Goal: Task Accomplishment & Management: Use online tool/utility

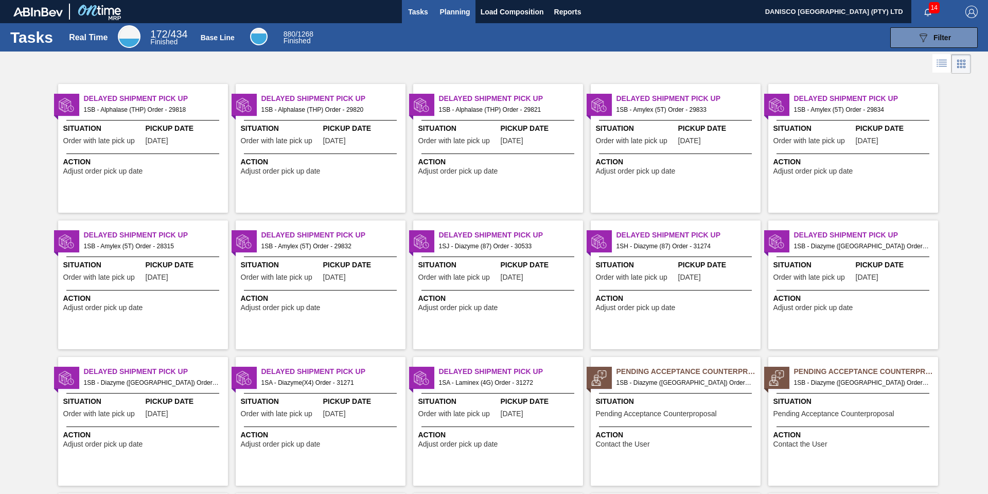
click at [450, 10] on span "Planning" at bounding box center [455, 12] width 30 height 12
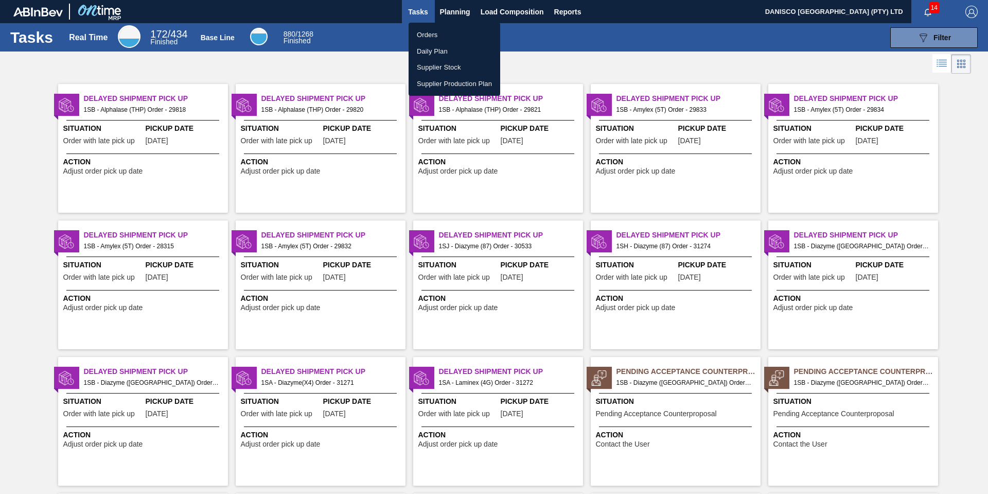
click at [431, 31] on li "Orders" at bounding box center [455, 35] width 92 height 16
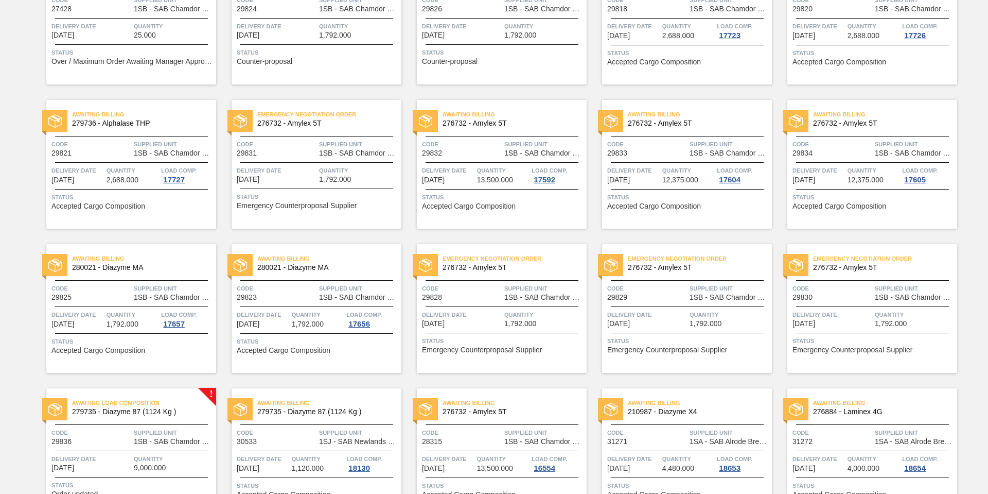
scroll to position [154, 0]
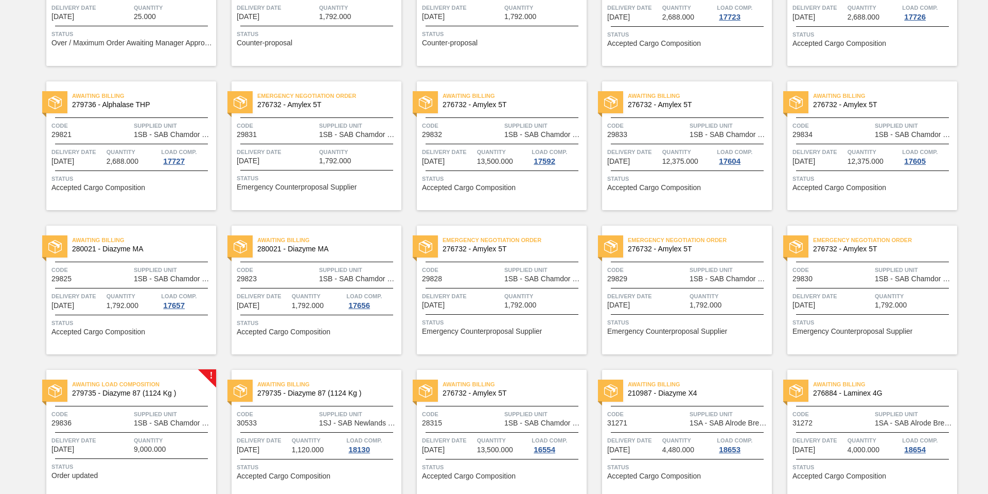
click at [456, 287] on div "Emergency Negotiation Order 276732 - Amylex 5T Code 29828 Supplied Unit 1SB - S…" at bounding box center [502, 289] width 170 height 129
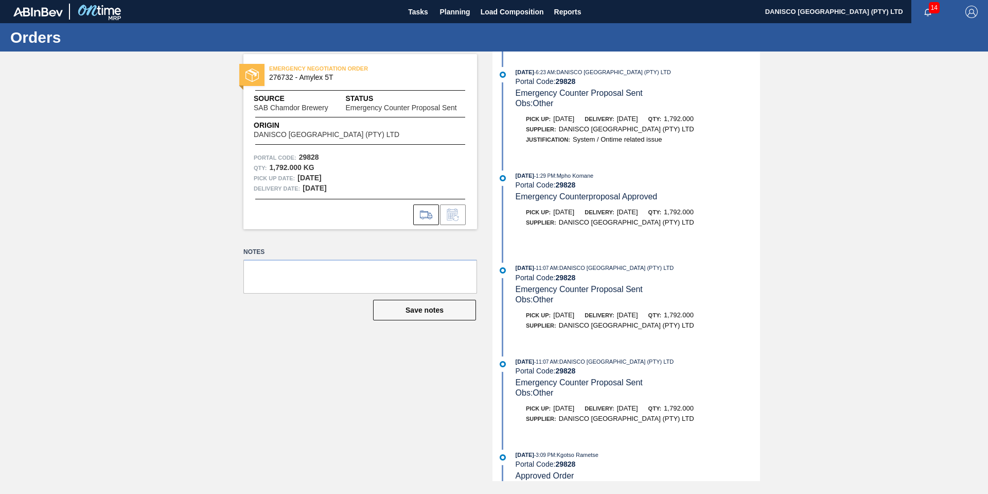
click at [825, 196] on div "EMERGENCY NEGOTIATION ORDER 276732 - Amylex 5T Source SAB Chamdor Brewery Statu…" at bounding box center [494, 265] width 988 height 429
click at [424, 216] on icon at bounding box center [426, 214] width 16 height 12
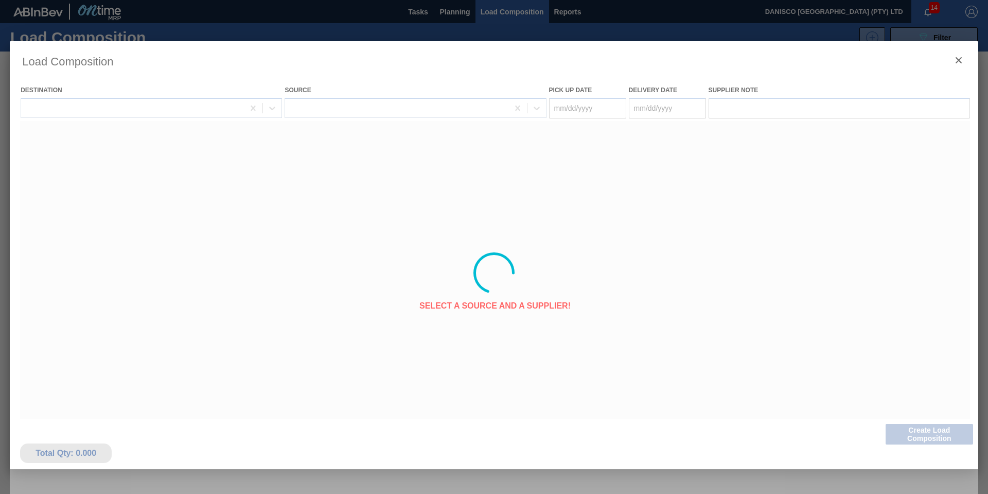
type Date "[DATE]"
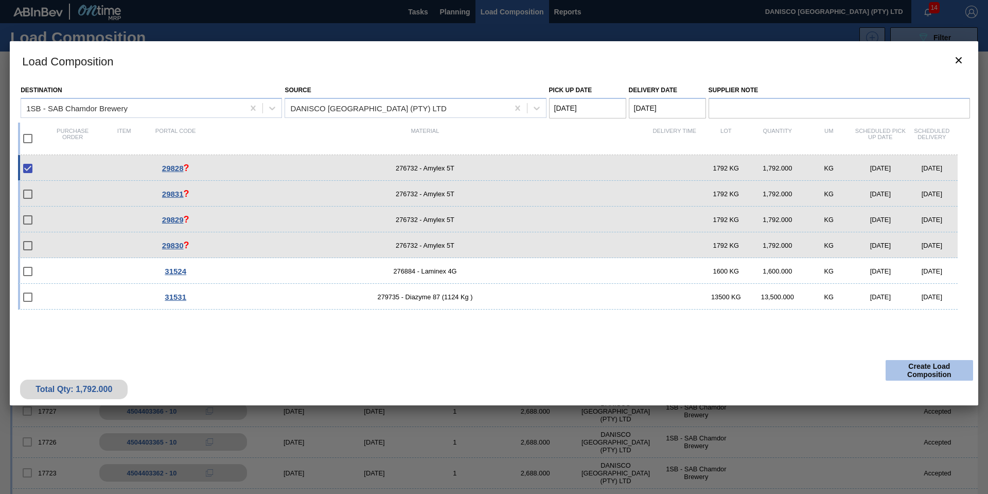
click at [927, 366] on button "Create Load Composition" at bounding box center [929, 370] width 87 height 21
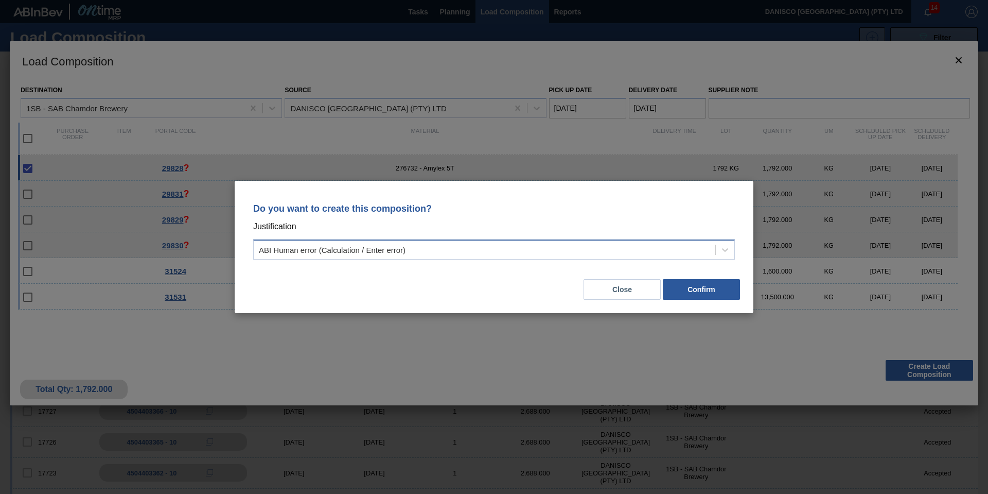
click at [394, 253] on div "ABI Human error (Calculation / Enter error)" at bounding box center [332, 249] width 147 height 9
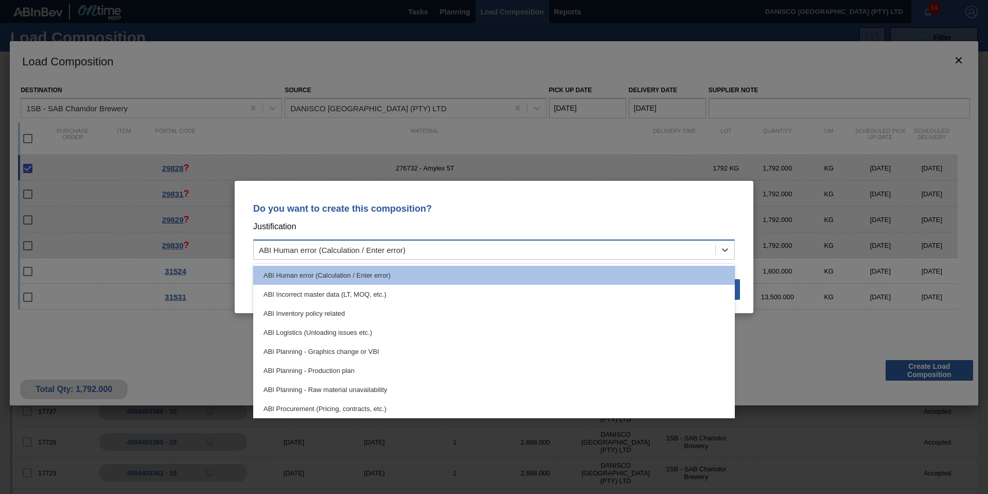
click at [394, 253] on div "ABI Human error (Calculation / Enter error)" at bounding box center [332, 249] width 147 height 9
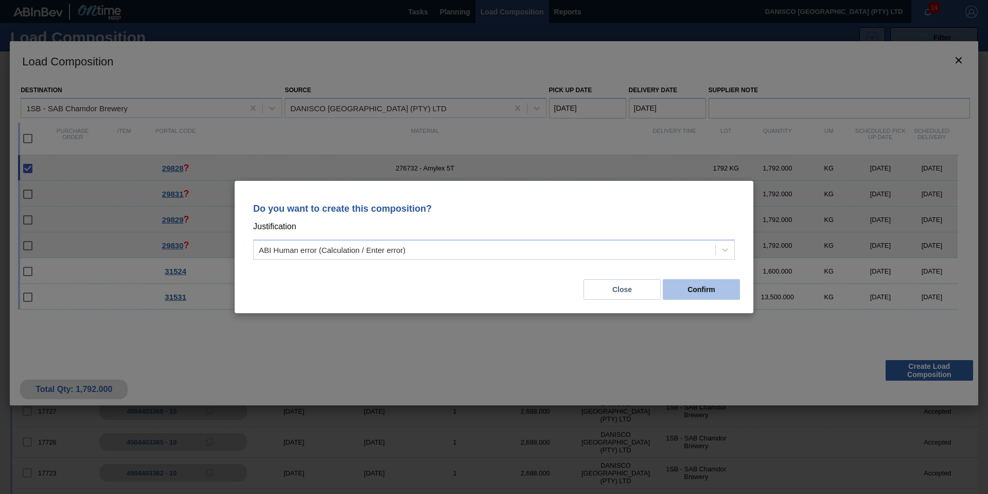
click at [697, 294] on button "Confirm" at bounding box center [701, 289] width 77 height 21
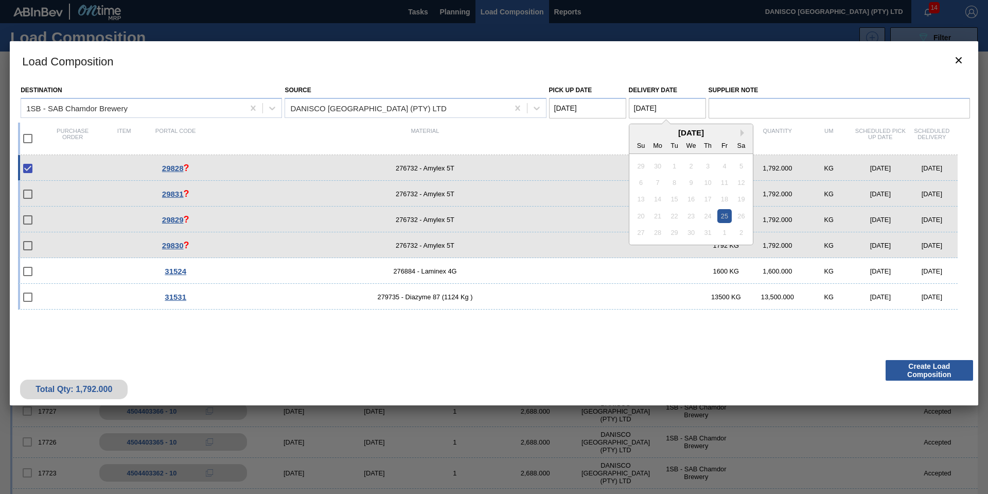
click at [680, 107] on Date "[DATE]" at bounding box center [667, 108] width 77 height 21
click at [742, 133] on button "Next Month" at bounding box center [744, 132] width 7 height 7
click at [688, 110] on Date "[DATE]" at bounding box center [667, 108] width 77 height 21
click at [740, 133] on div "[DATE]" at bounding box center [691, 132] width 124 height 9
click at [743, 133] on button "Next Month" at bounding box center [744, 132] width 7 height 7
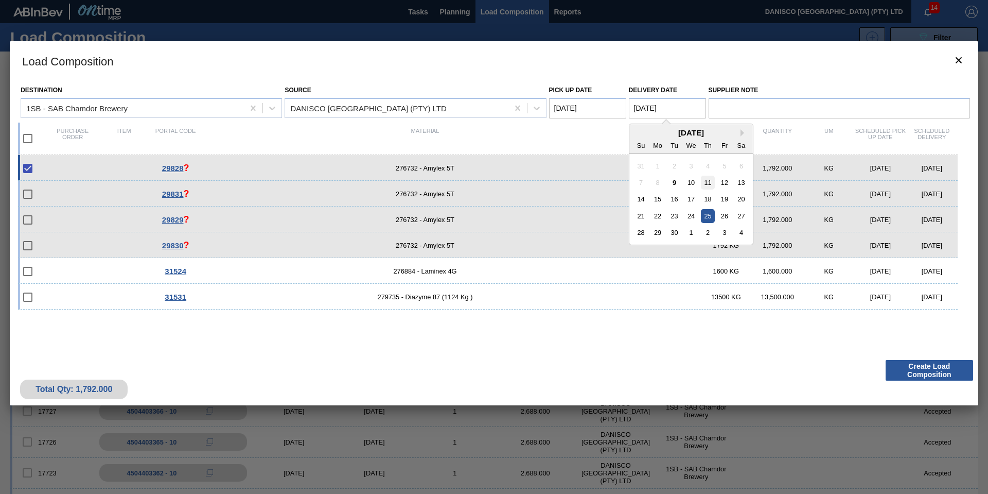
click at [710, 181] on div "11" at bounding box center [708, 182] width 14 height 14
type Date "[DATE]"
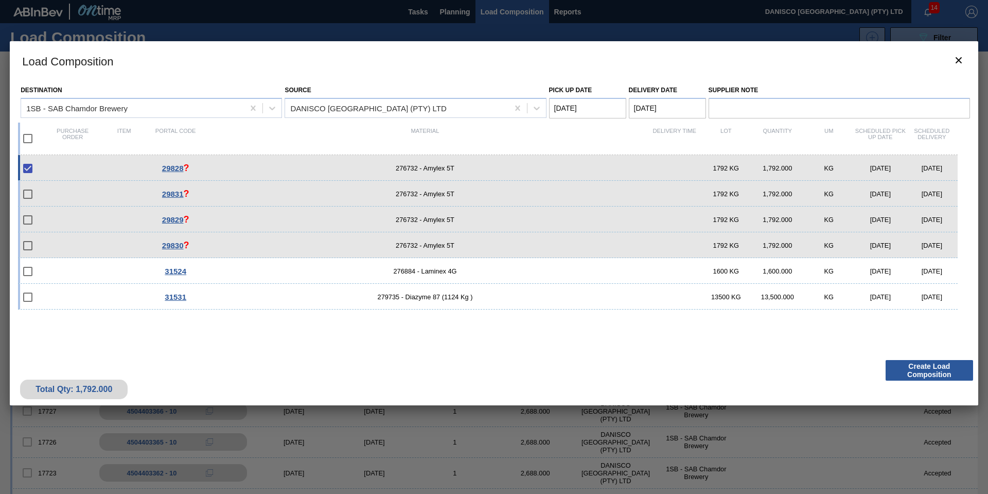
click at [600, 111] on Date "[DATE]" at bounding box center [587, 108] width 77 height 21
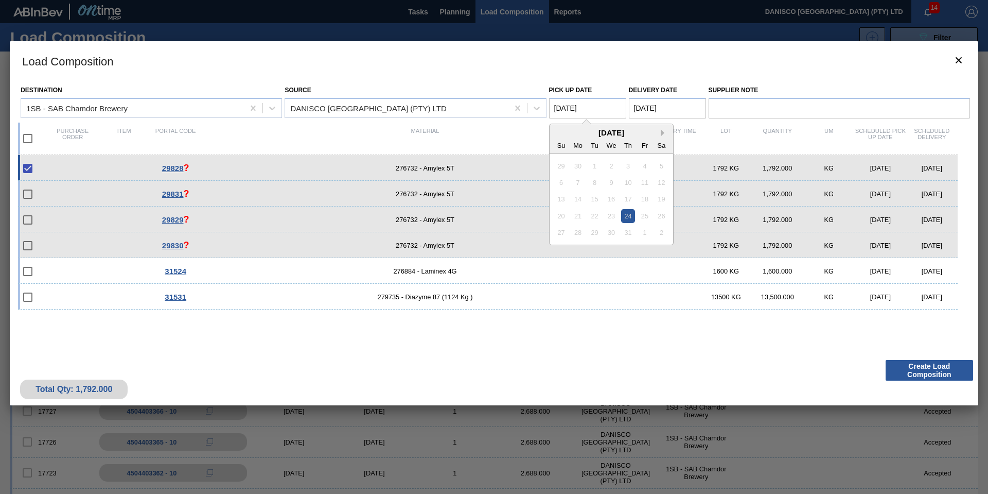
click at [663, 132] on button "Next Month" at bounding box center [664, 132] width 7 height 7
click at [614, 182] on div "10" at bounding box center [611, 182] width 14 height 14
type Date "[DATE]"
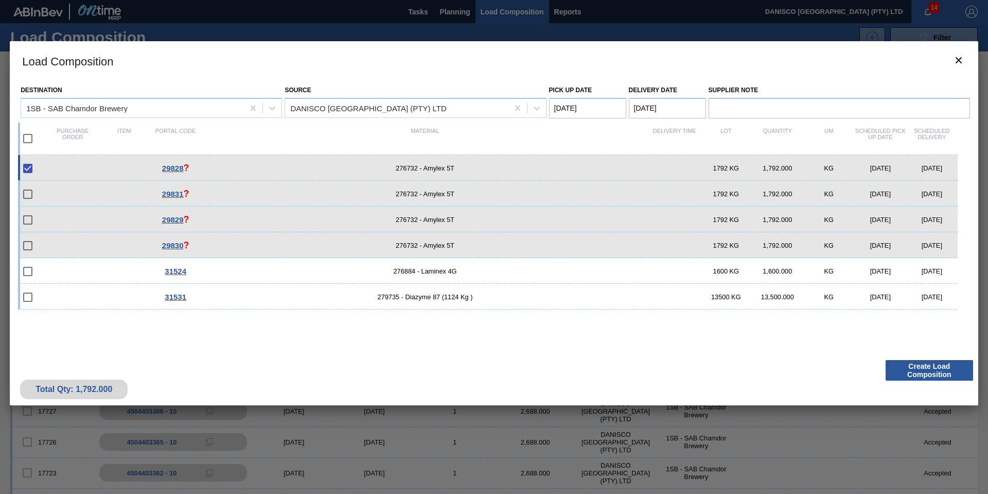
click at [604, 54] on h3 "Load Composition" at bounding box center [494, 60] width 969 height 39
click at [920, 373] on button "Create Load Composition" at bounding box center [929, 370] width 87 height 21
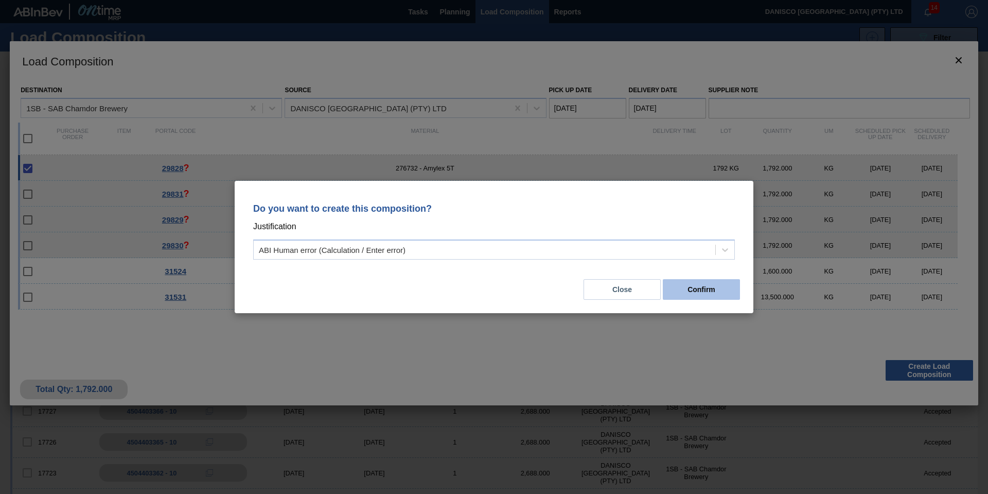
click at [699, 290] on button "Confirm" at bounding box center [701, 289] width 77 height 21
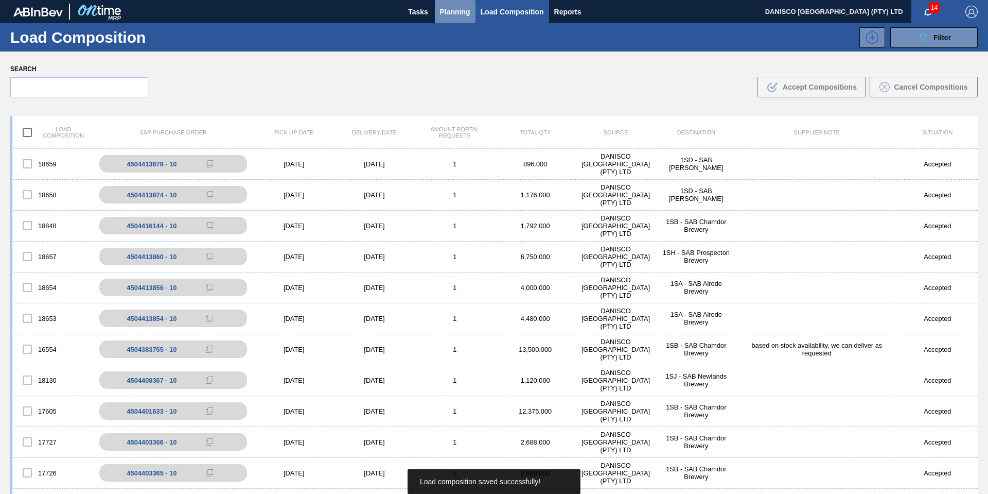
click at [454, 13] on span "Planning" at bounding box center [455, 12] width 30 height 12
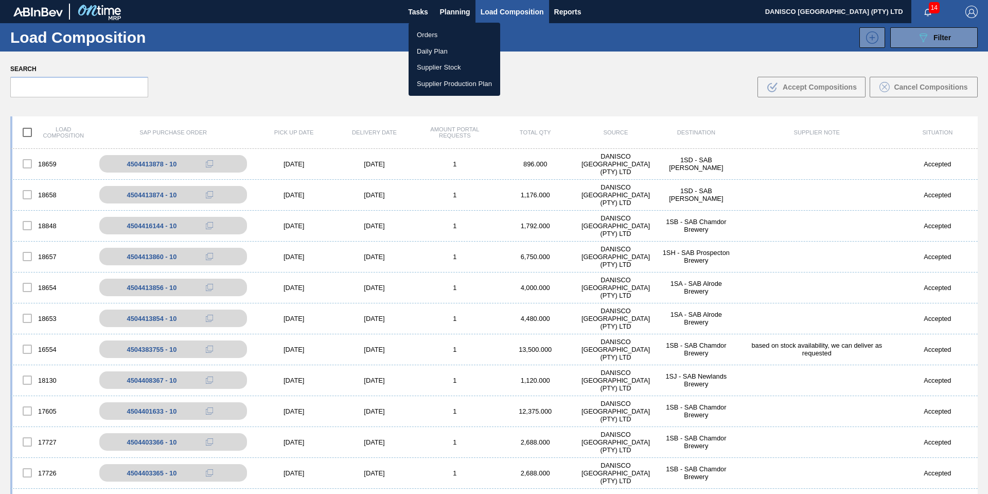
click at [438, 31] on li "Orders" at bounding box center [455, 35] width 92 height 16
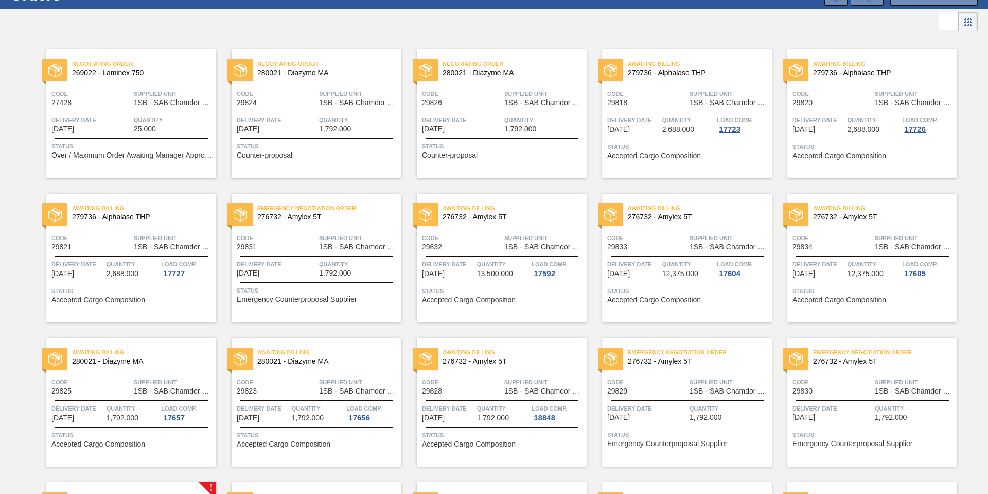
scroll to position [103, 0]
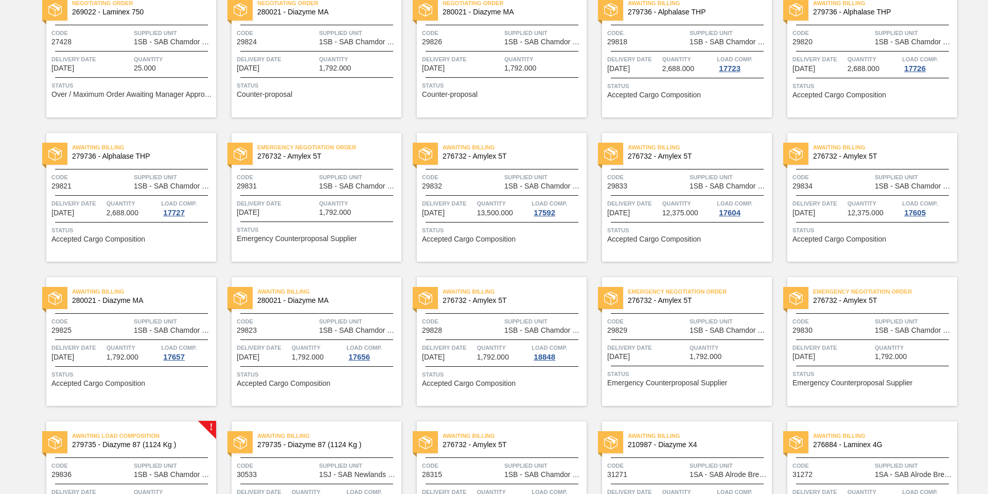
click at [468, 318] on span "Code" at bounding box center [462, 321] width 80 height 10
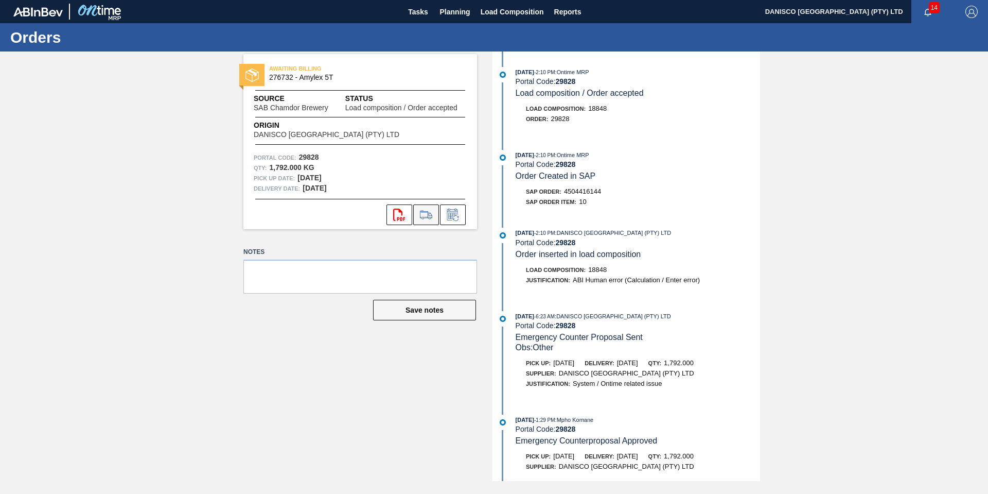
click at [423, 214] on icon at bounding box center [426, 214] width 16 height 12
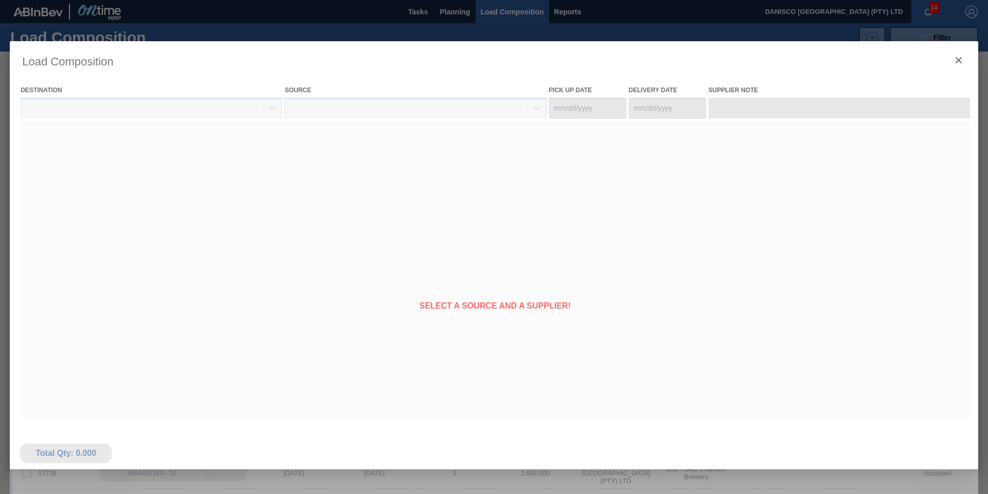
type Date "[DATE]"
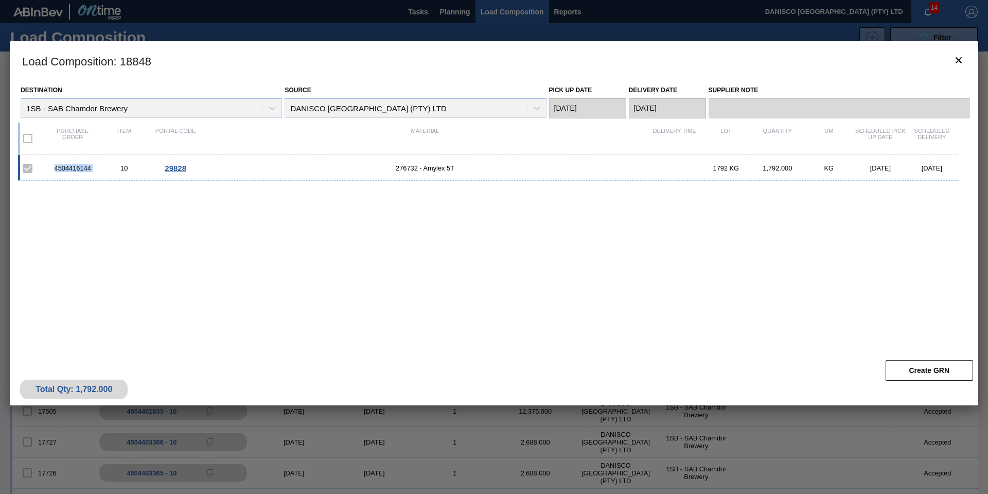
drag, startPoint x: 108, startPoint y: 165, endPoint x: 44, endPoint y: 164, distance: 64.3
click at [44, 164] on div "4504416144 10 29828 276732 - Amylex 5T 1792 KG 1,792.000 KG [DATE] [DATE]" at bounding box center [488, 168] width 940 height 26
copy div "4504416144"
click at [965, 60] on button "botão de ícone" at bounding box center [958, 60] width 25 height 25
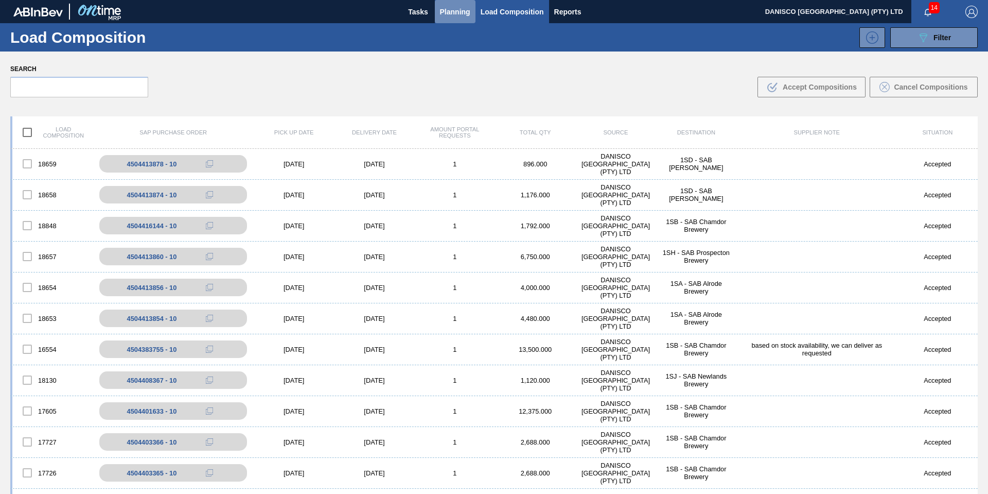
click at [450, 10] on span "Planning" at bounding box center [455, 12] width 30 height 12
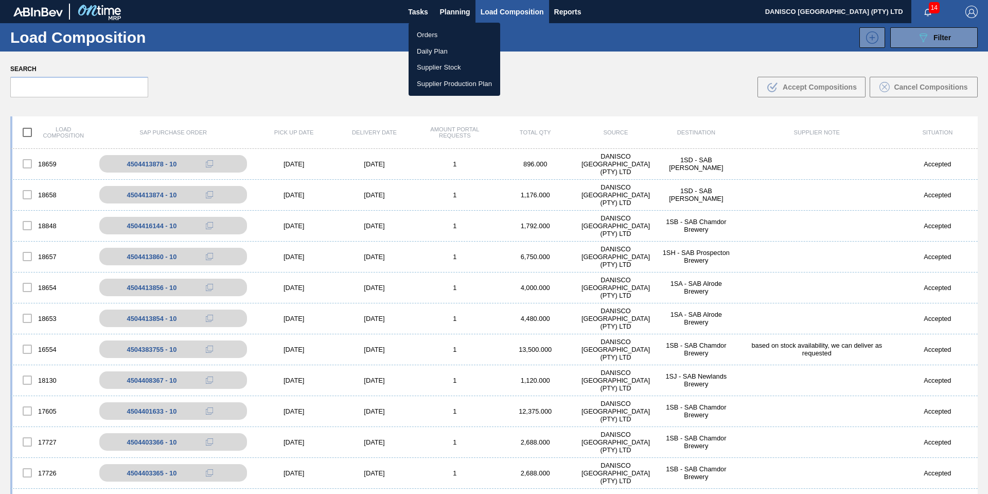
click at [428, 35] on li "Orders" at bounding box center [455, 35] width 92 height 16
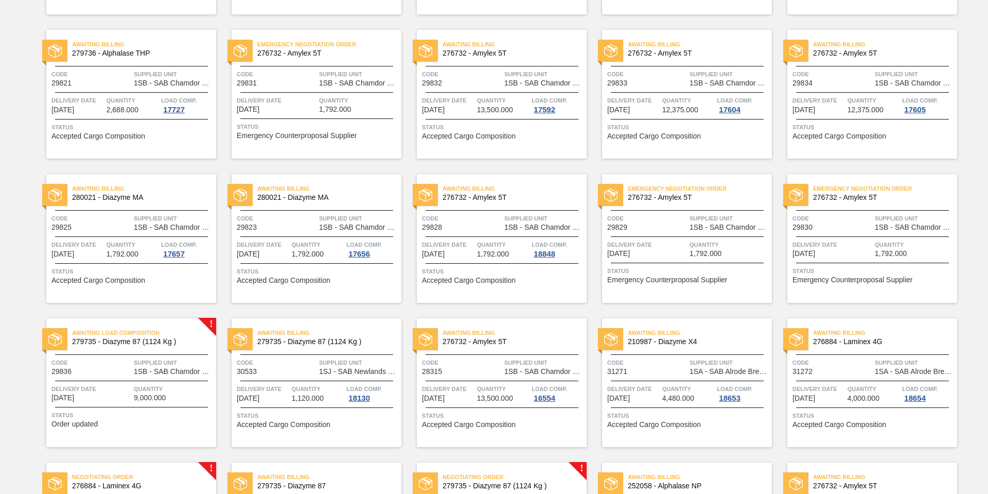
scroll to position [257, 0]
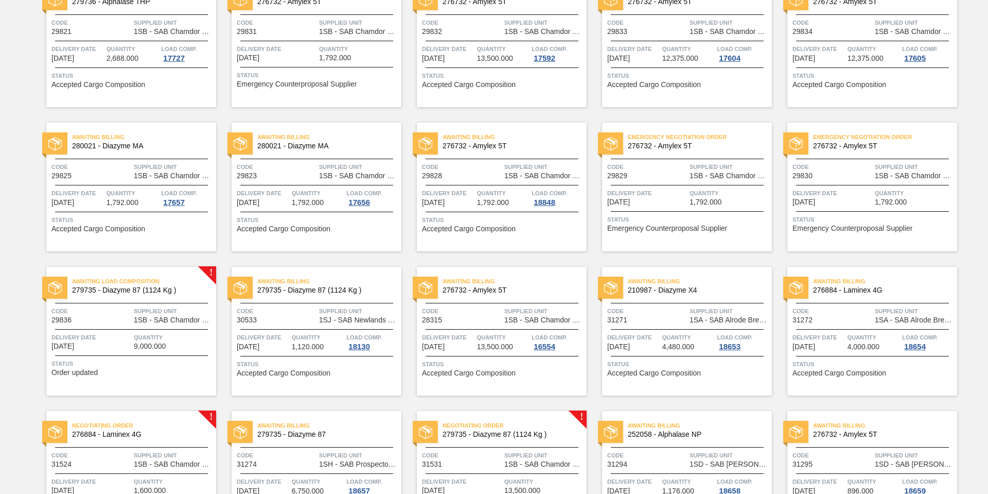
click at [467, 182] on div "Awaiting Billing 276732 - Amylex 5T Code 29828 Supplied Unit 1SB - SAB Chamdor …" at bounding box center [502, 186] width 170 height 129
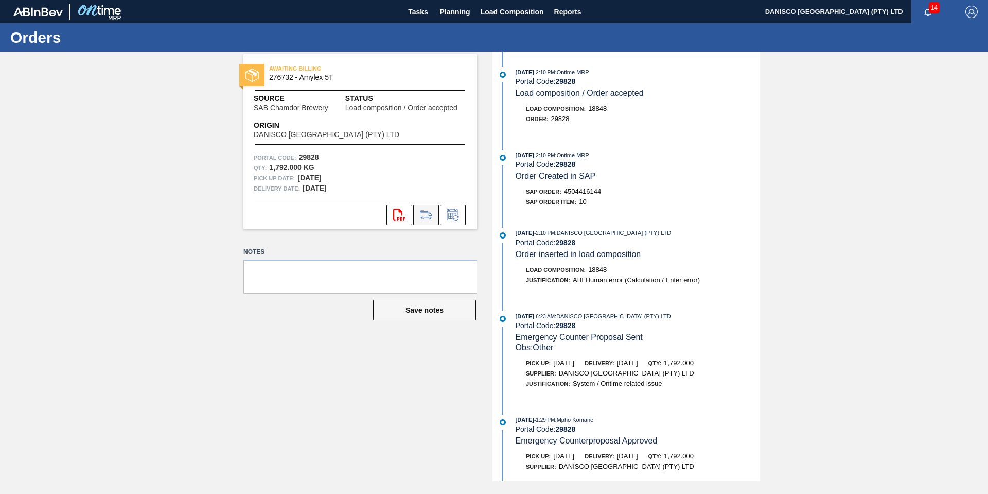
click at [426, 216] on icon at bounding box center [426, 214] width 16 height 12
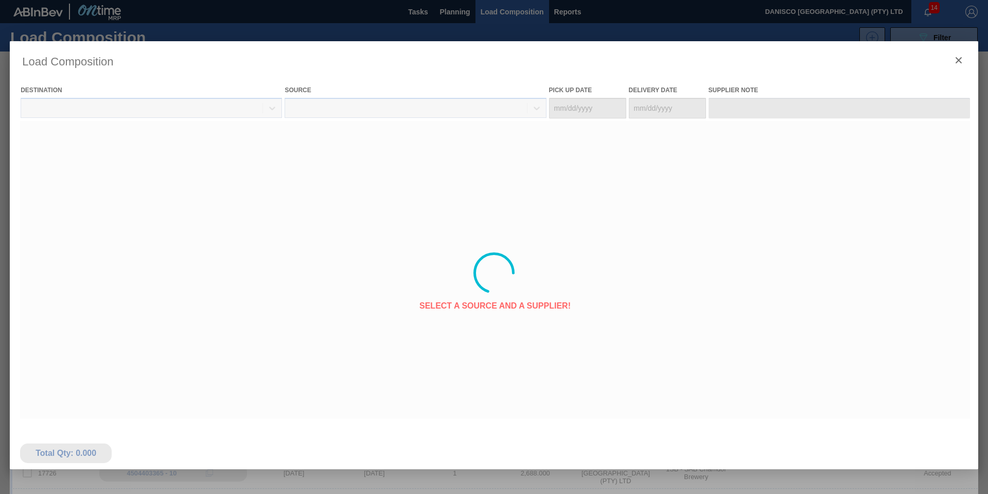
type Date "[DATE]"
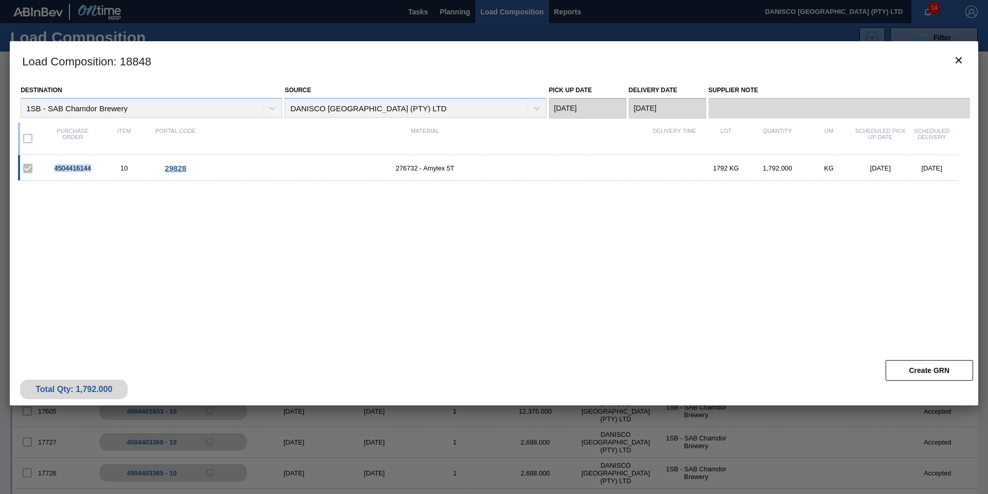
drag, startPoint x: 95, startPoint y: 167, endPoint x: 55, endPoint y: 162, distance: 40.5
click at [55, 162] on div "4504416144 10 29828 276732 - Amylex 5T 1792 KG 1,792.000 KG [DATE] [DATE]" at bounding box center [488, 168] width 940 height 26
copy div "4504416144"
click at [957, 58] on icon "botão de ícone" at bounding box center [959, 60] width 6 height 6
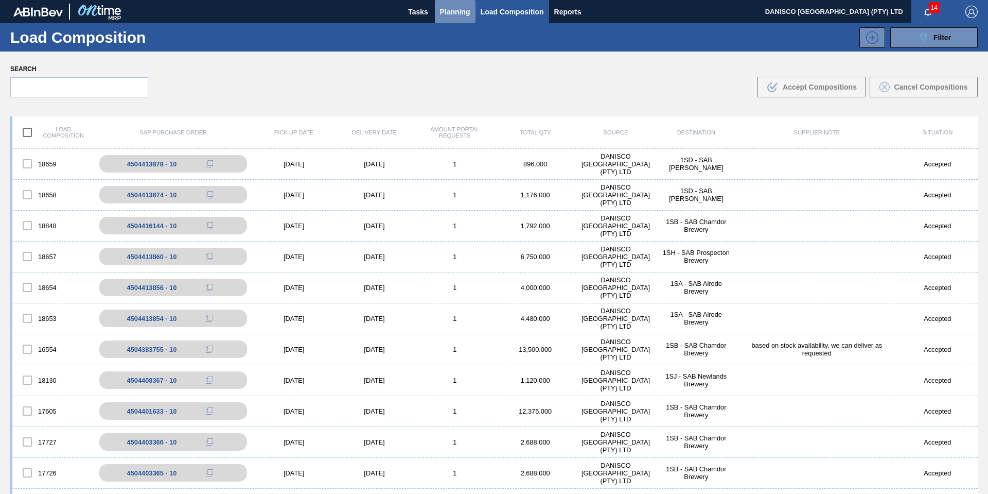
click at [454, 14] on span "Planning" at bounding box center [455, 12] width 30 height 12
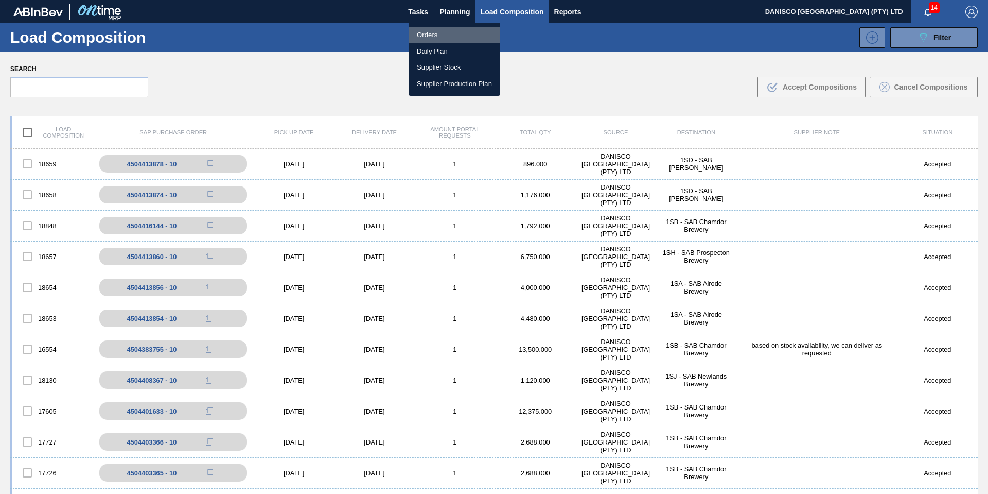
click at [442, 36] on li "Orders" at bounding box center [455, 35] width 92 height 16
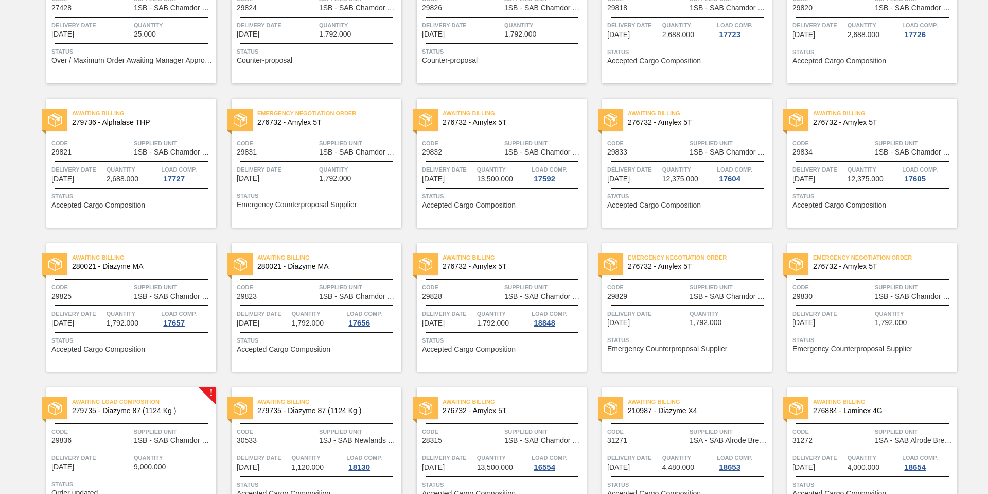
scroll to position [154, 0]
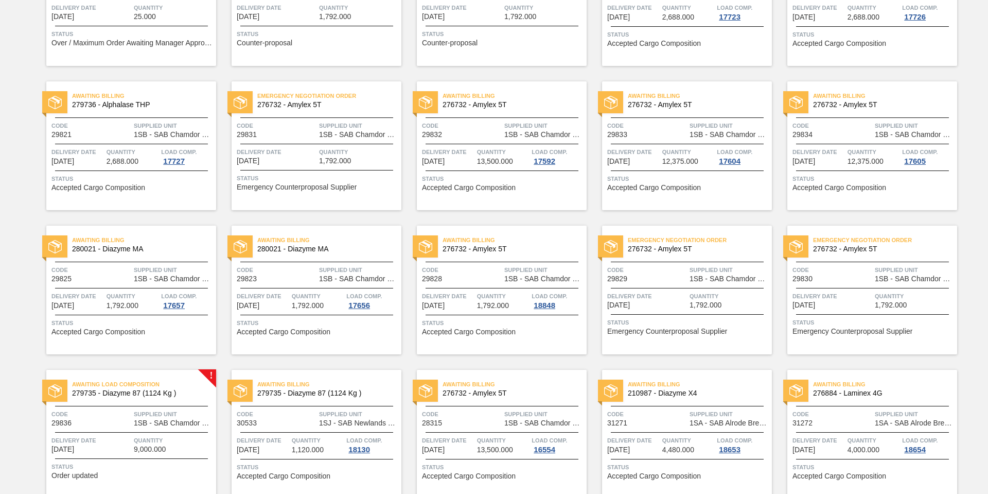
click at [642, 301] on span "Delivery Date" at bounding box center [647, 296] width 80 height 10
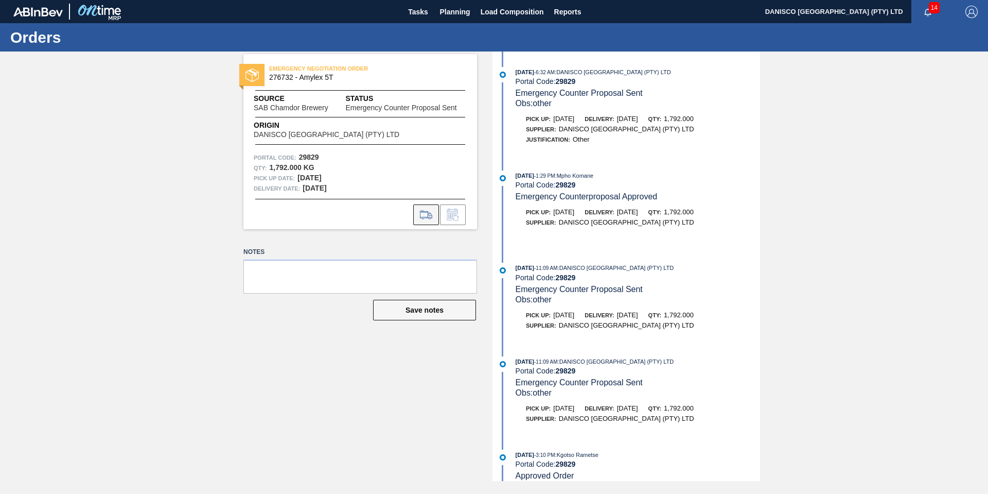
click at [427, 216] on icon at bounding box center [426, 214] width 16 height 12
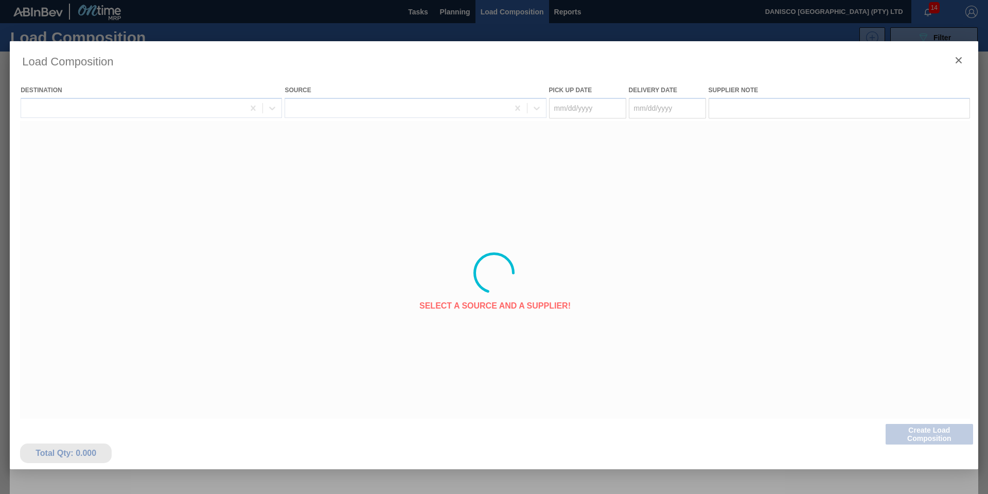
type Date "[DATE]"
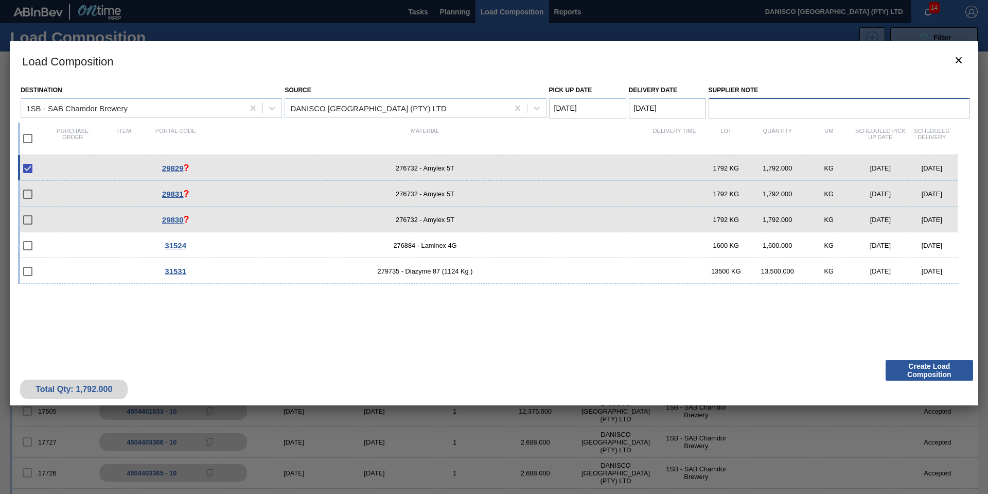
click at [727, 105] on input "Supplier Note" at bounding box center [839, 108] width 261 height 21
type input "based on stock availability, we can deliver as requested"
click at [690, 108] on Date "[DATE]" at bounding box center [667, 108] width 77 height 21
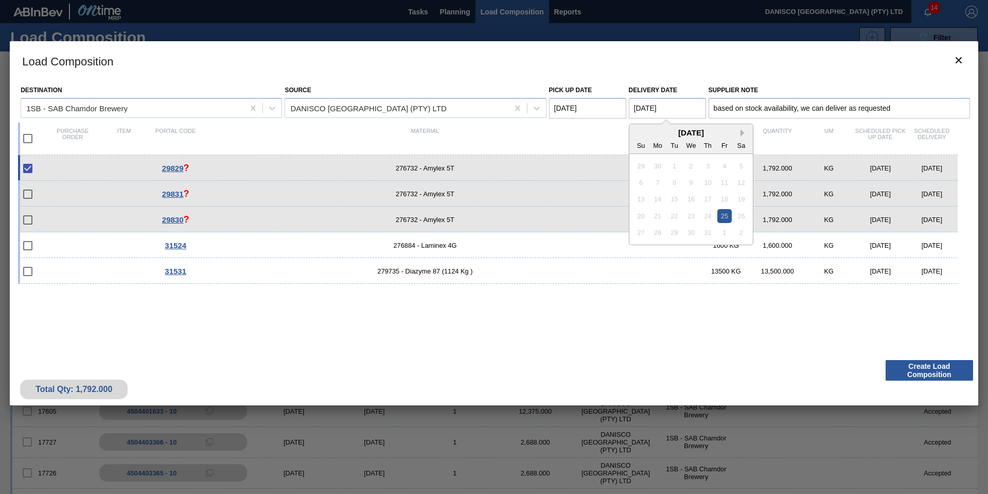
click at [745, 134] on button "Next Month" at bounding box center [744, 132] width 7 height 7
click at [707, 181] on div "11" at bounding box center [708, 182] width 14 height 14
type Date "[DATE]"
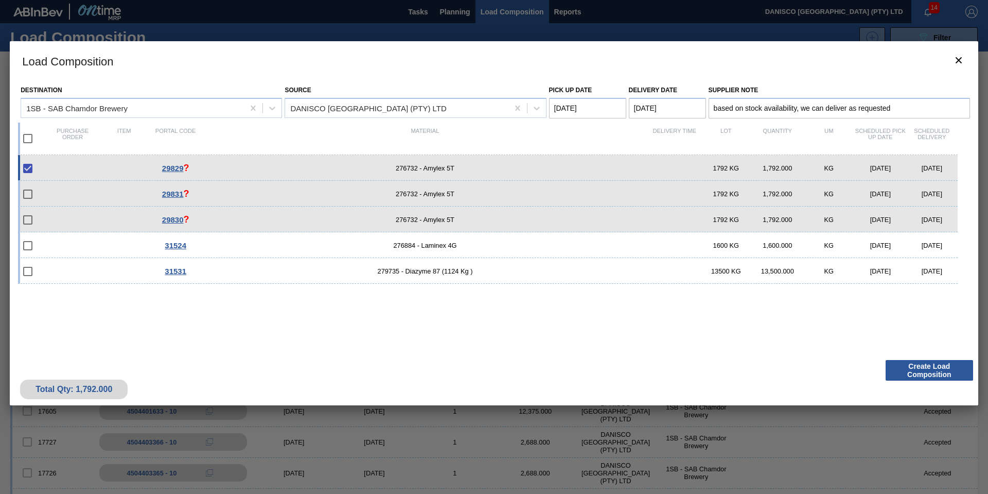
click at [614, 104] on Date "[DATE]" at bounding box center [587, 108] width 77 height 21
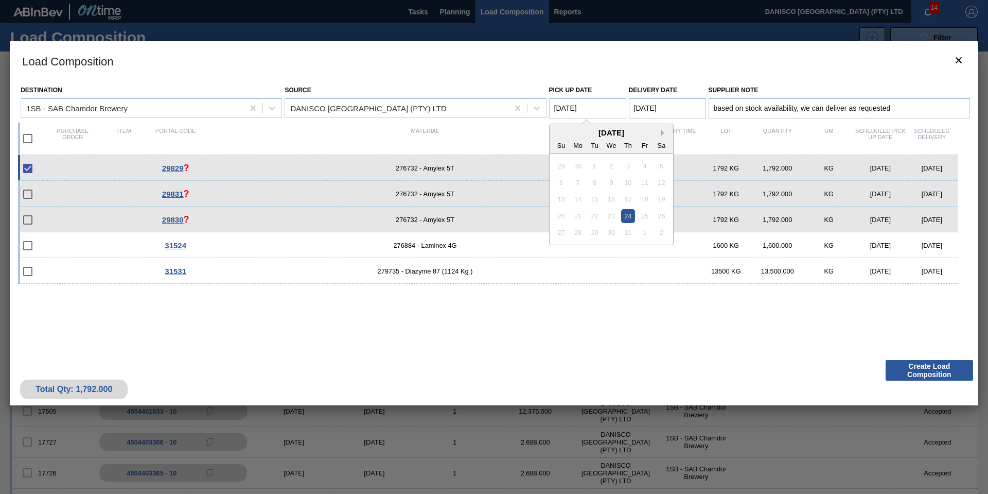
click at [661, 133] on button "Next Month" at bounding box center [664, 132] width 7 height 7
click at [611, 180] on div "10" at bounding box center [611, 182] width 14 height 14
type Date "[DATE]"
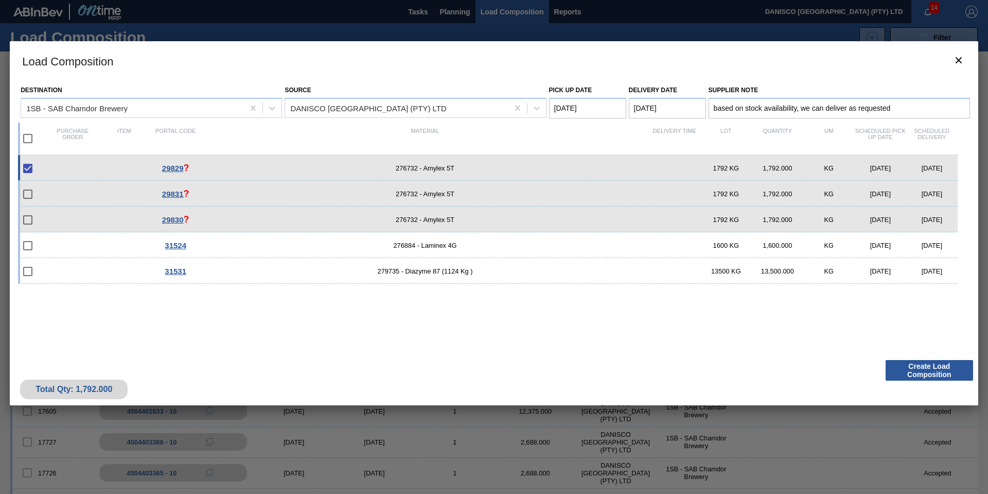
click at [609, 326] on div "29829 ? 276732 - Amylex 5T 1792 KG 1,792.000 KG [DATE] [DATE] 29831 ? 276732 - …" at bounding box center [492, 248] width 948 height 187
click at [921, 365] on button "Create Load Composition" at bounding box center [929, 370] width 87 height 21
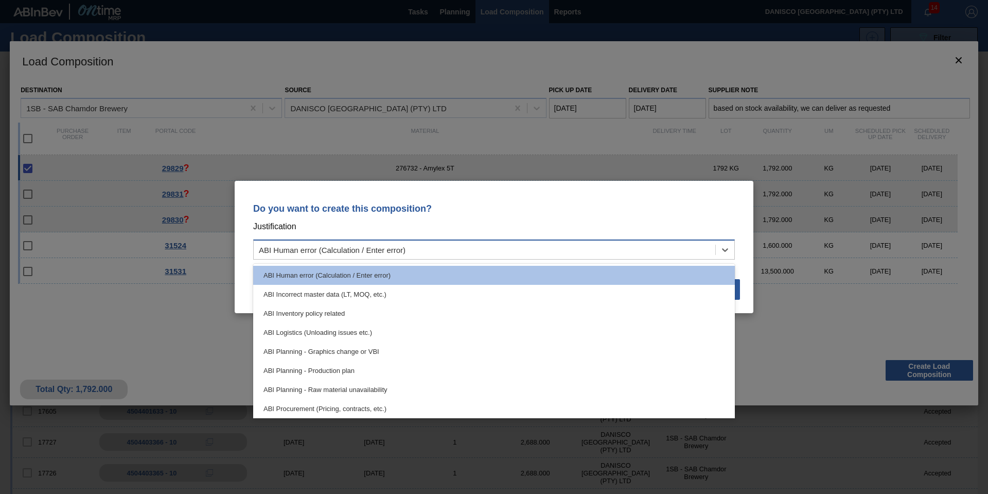
click at [367, 246] on div "ABI Human error (Calculation / Enter error)" at bounding box center [332, 249] width 147 height 9
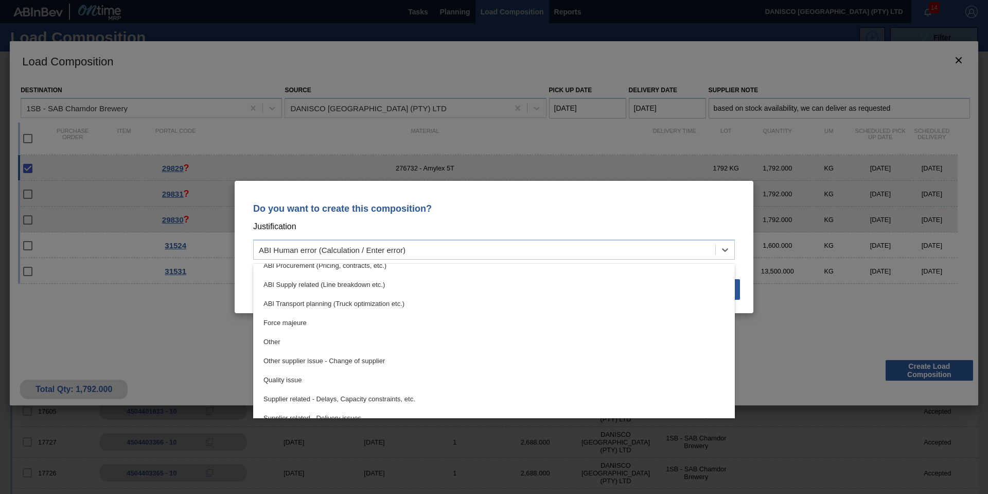
scroll to position [154, 0]
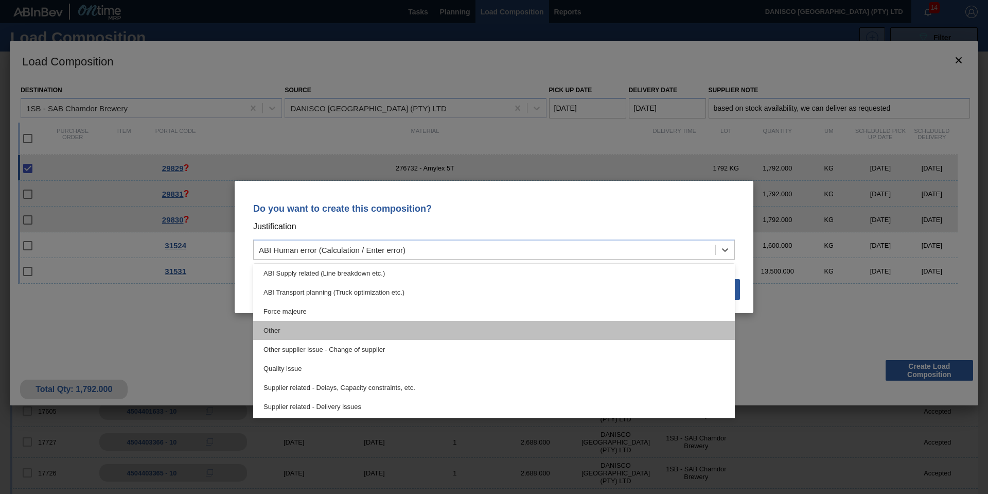
click at [343, 332] on div "Other" at bounding box center [494, 330] width 482 height 19
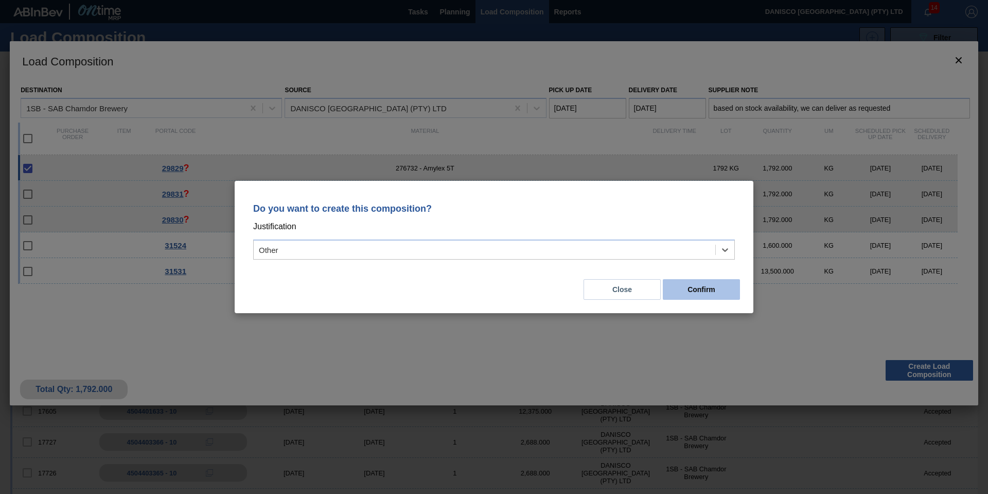
click at [721, 290] on button "Confirm" at bounding box center [701, 289] width 77 height 21
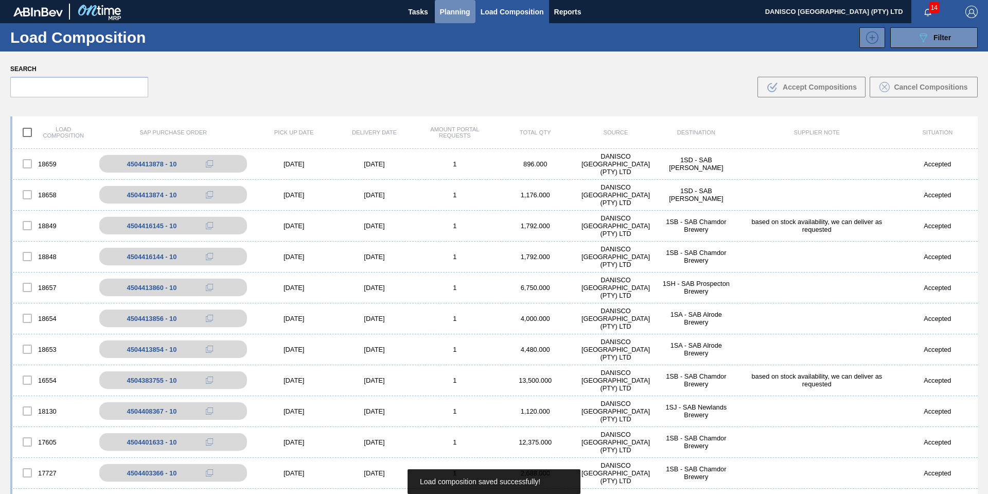
click at [453, 12] on span "Planning" at bounding box center [455, 12] width 30 height 12
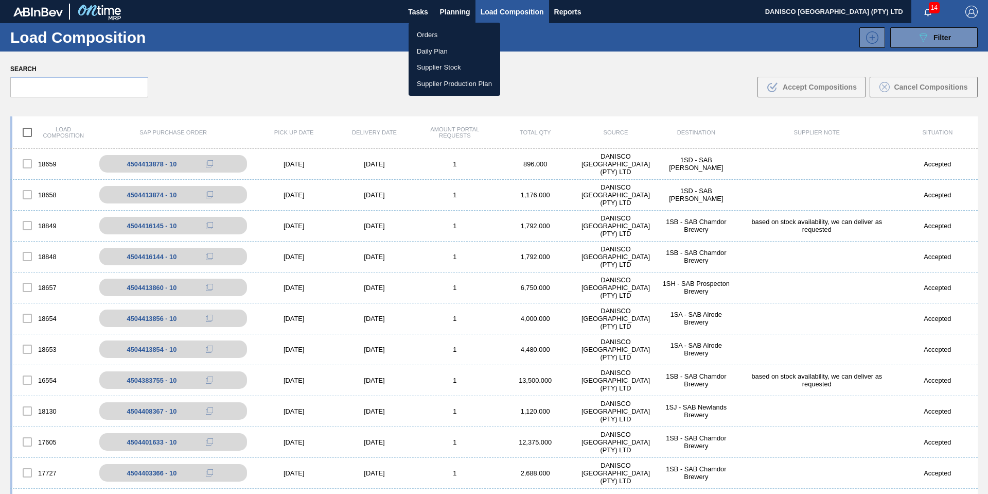
click at [437, 34] on li "Orders" at bounding box center [455, 35] width 92 height 16
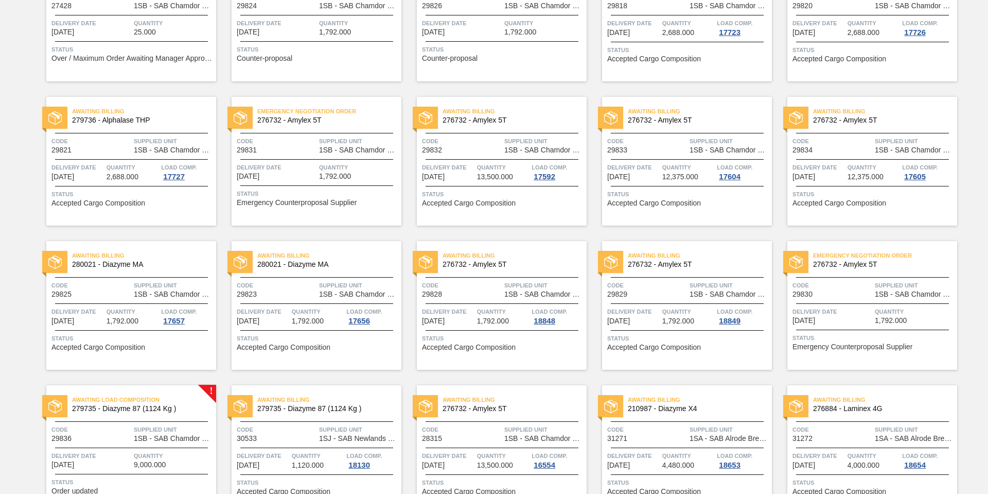
scroll to position [154, 0]
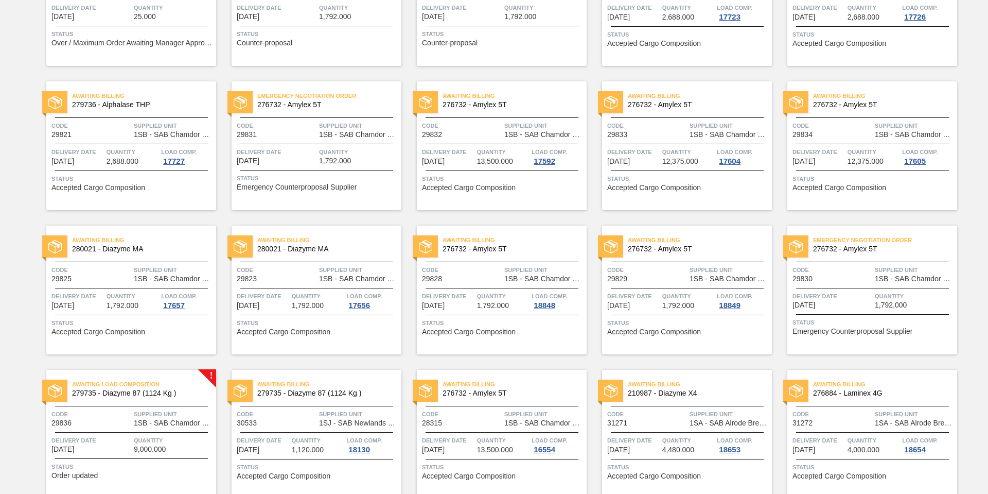
click at [651, 288] on div "Awaiting Billing 276732 - Amylex 5T Code 29829 Supplied Unit 1SB - SAB Chamdor …" at bounding box center [687, 289] width 170 height 129
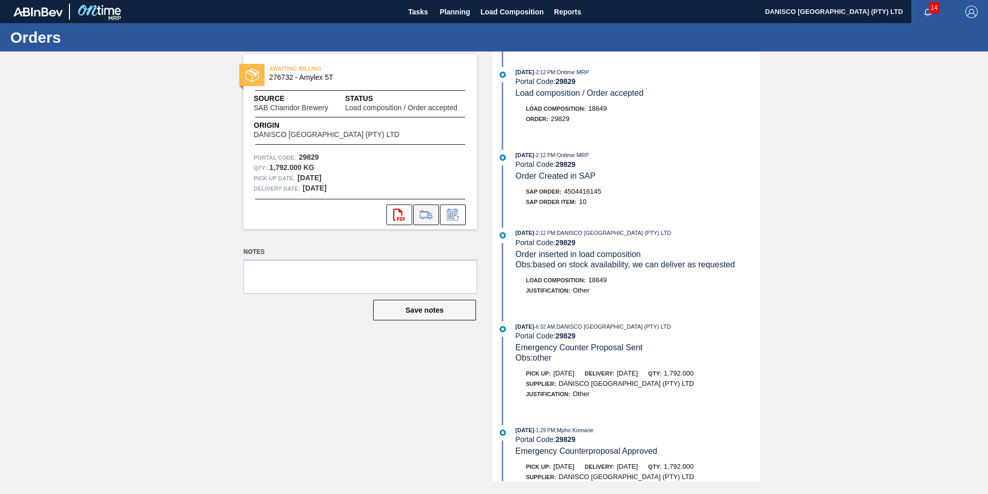
click at [428, 216] on icon at bounding box center [426, 214] width 16 height 12
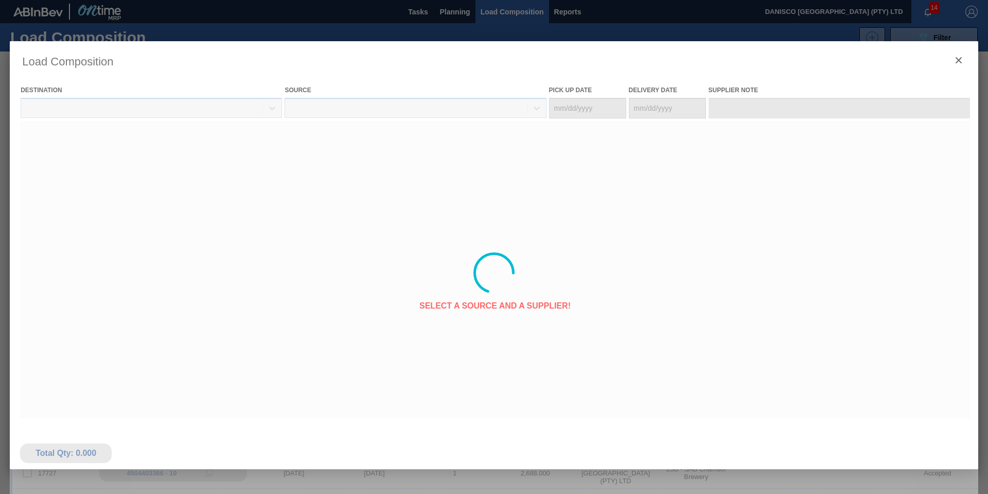
type Date "[DATE]"
type input "based on stock availability, we can deliver as requested"
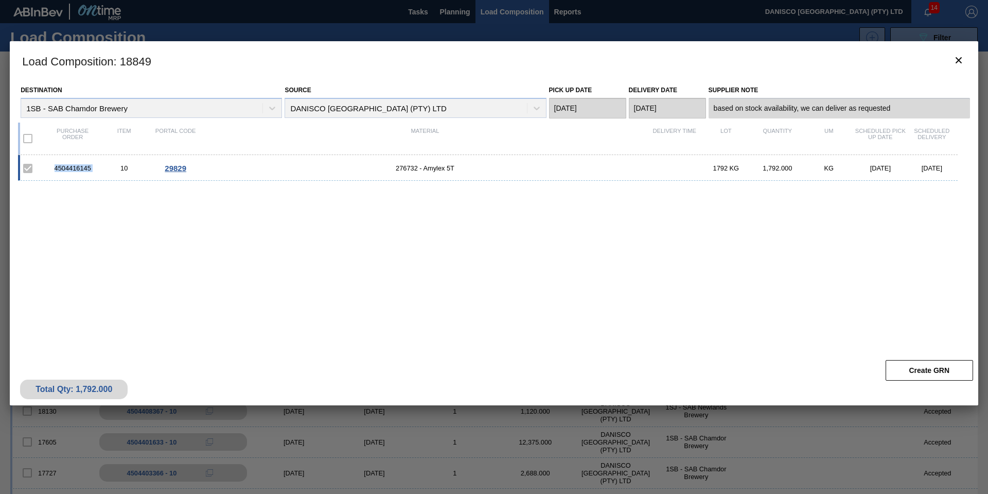
drag, startPoint x: 102, startPoint y: 168, endPoint x: 55, endPoint y: 168, distance: 47.9
click at [55, 168] on div "4504416145 10 29829 276732 - Amylex 5T 1792 KG 1,792.000 KG [DATE] [DATE]" at bounding box center [488, 168] width 940 height 26
copy div "4504416145"
click at [963, 60] on icon "botão de ícone" at bounding box center [959, 60] width 12 height 12
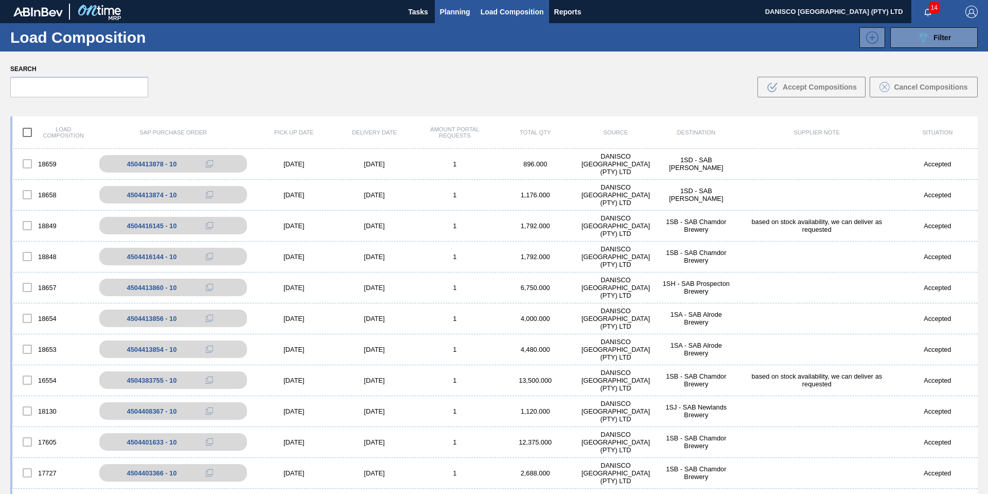
click at [448, 10] on span "Planning" at bounding box center [455, 12] width 30 height 12
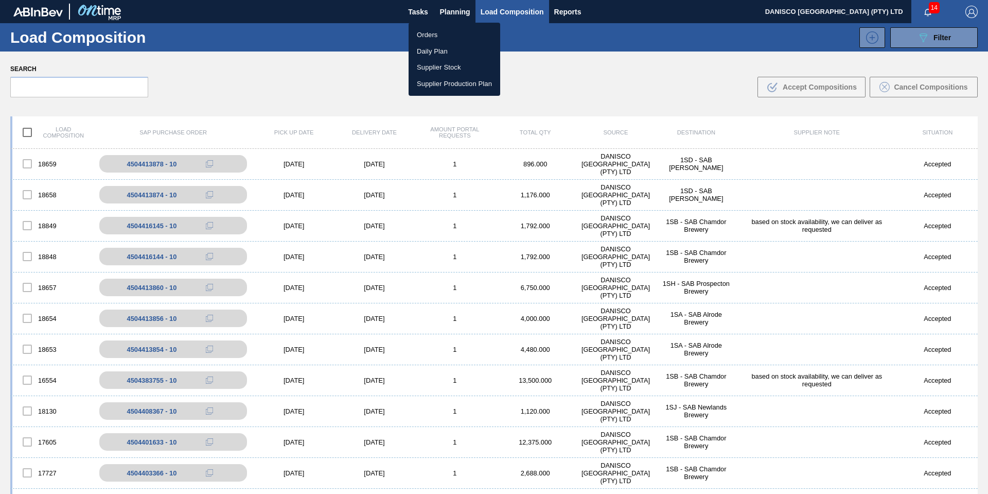
click at [435, 34] on li "Orders" at bounding box center [455, 35] width 92 height 16
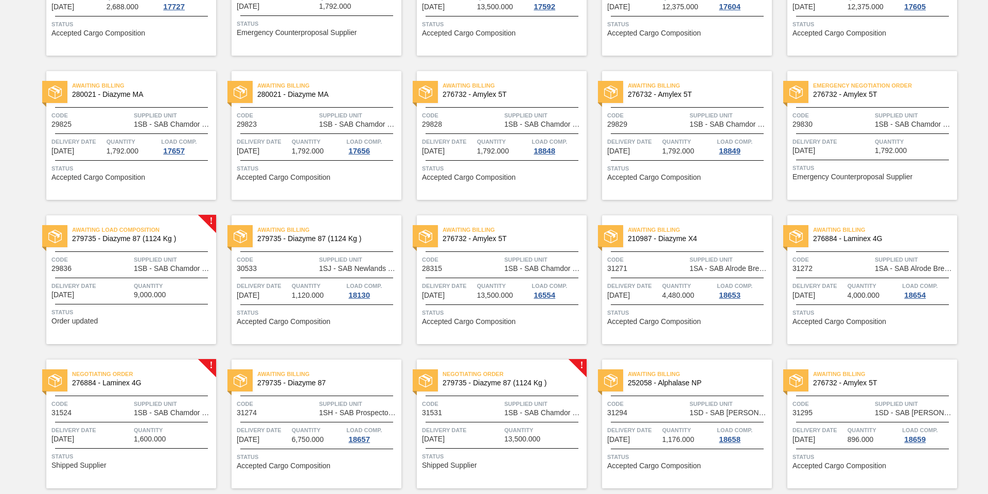
scroll to position [341, 0]
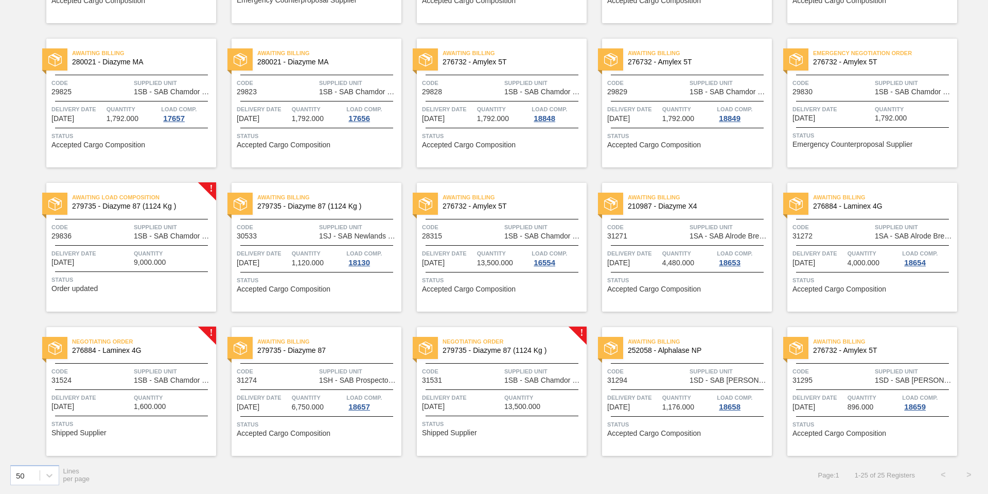
click at [843, 94] on div "Code 29830" at bounding box center [833, 87] width 80 height 18
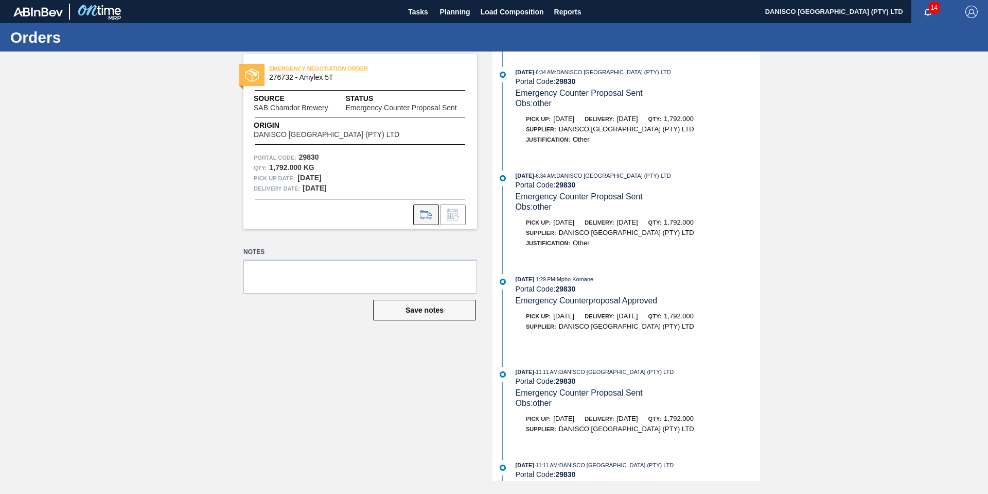
click at [427, 210] on icon at bounding box center [426, 214] width 16 height 12
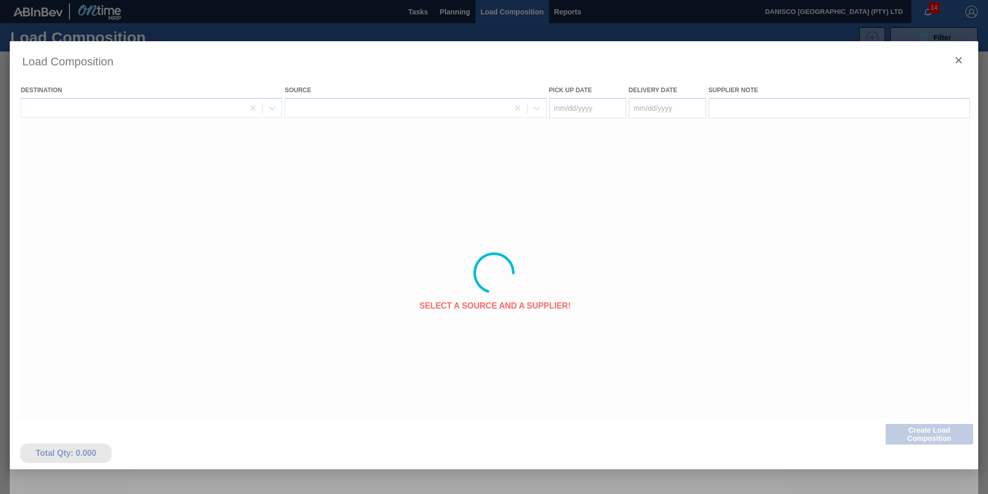
type Date "[DATE]"
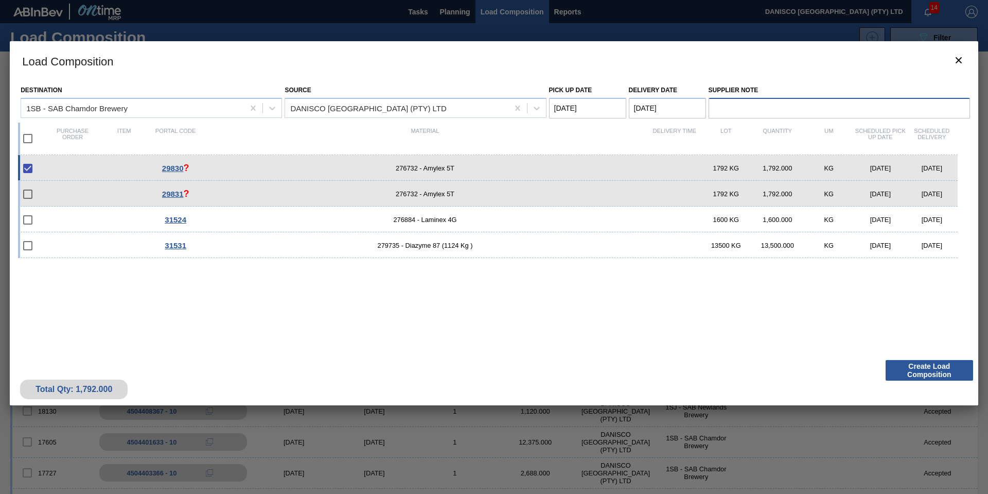
click at [762, 110] on input "Supplier Note" at bounding box center [839, 108] width 261 height 21
type input "based on stock availability, we can deliver as requested"
click at [683, 110] on Date "[DATE]" at bounding box center [667, 108] width 77 height 21
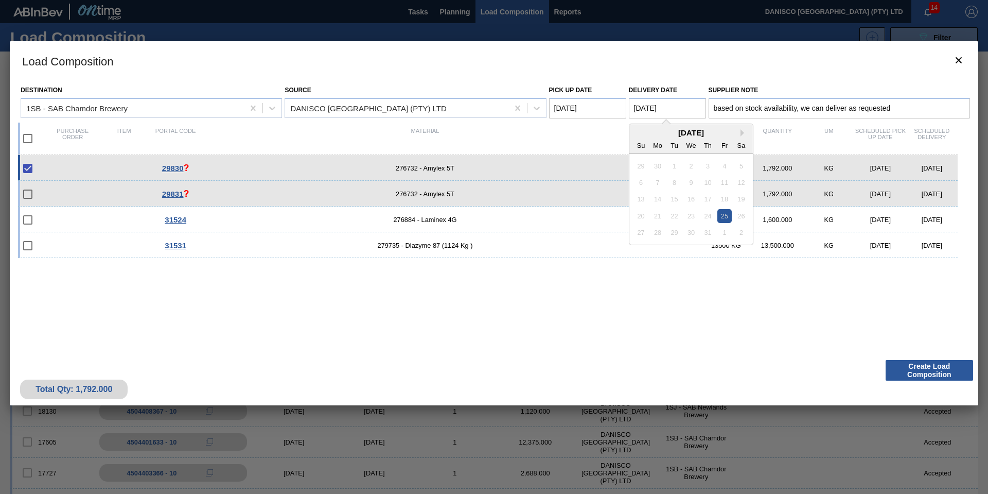
click at [738, 127] on div "[DATE] Su Mo Tu We Th Fr Sa" at bounding box center [691, 139] width 124 height 30
click at [740, 132] on div "[DATE]" at bounding box center [691, 132] width 124 height 9
click at [741, 132] on button "Next Month" at bounding box center [744, 132] width 7 height 7
click at [709, 185] on div "11" at bounding box center [708, 182] width 14 height 14
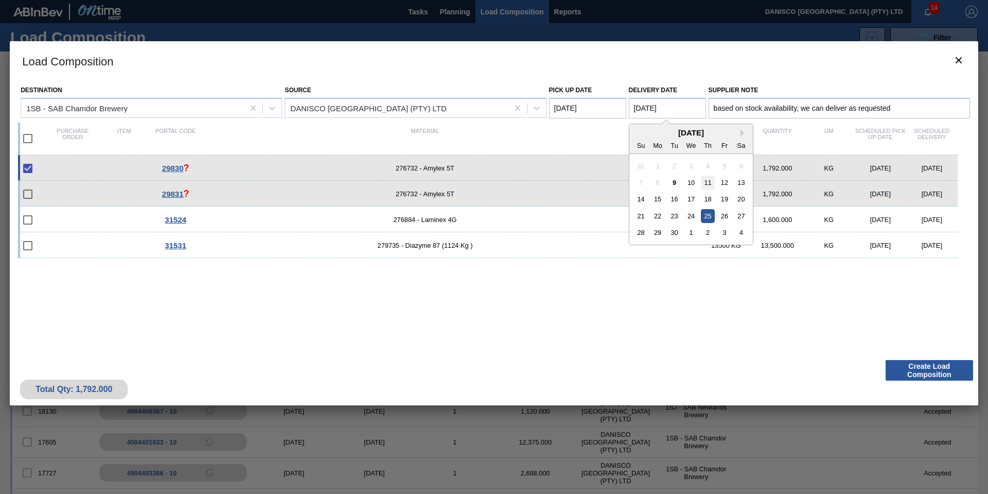
type Date "[DATE]"
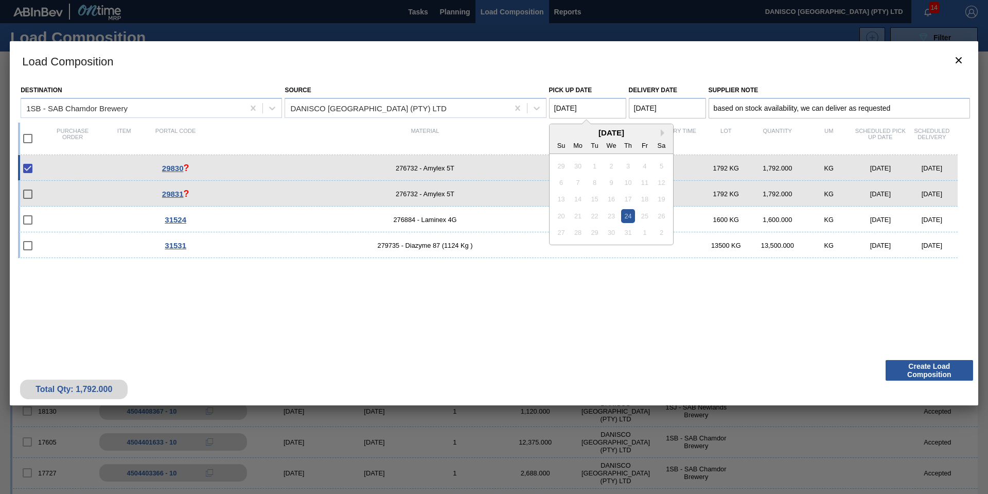
click at [613, 103] on Date "[DATE]" at bounding box center [587, 108] width 77 height 21
click at [663, 131] on button "Next Month" at bounding box center [664, 132] width 7 height 7
click at [617, 183] on div "10" at bounding box center [611, 182] width 14 height 14
type Date "[DATE]"
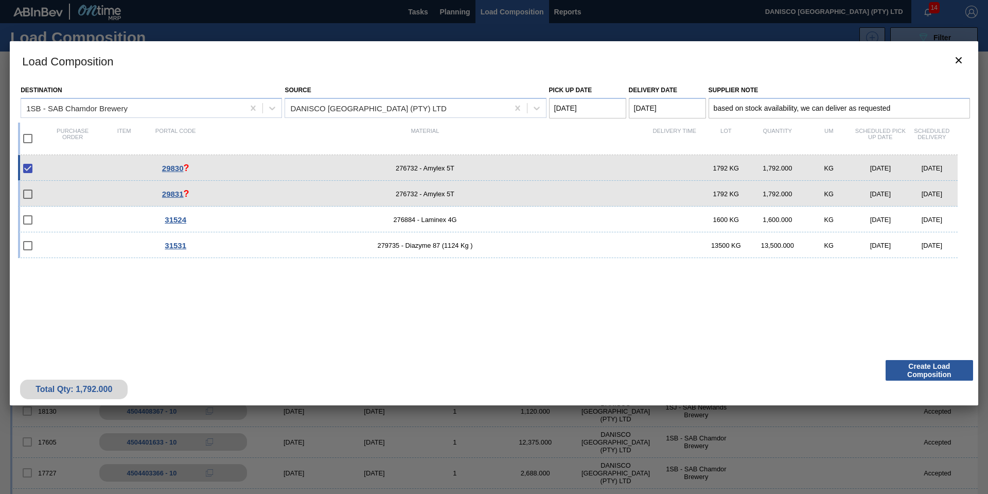
click at [609, 70] on h3 "Load Composition" at bounding box center [494, 60] width 969 height 39
click at [917, 370] on button "Create Load Composition" at bounding box center [929, 370] width 87 height 21
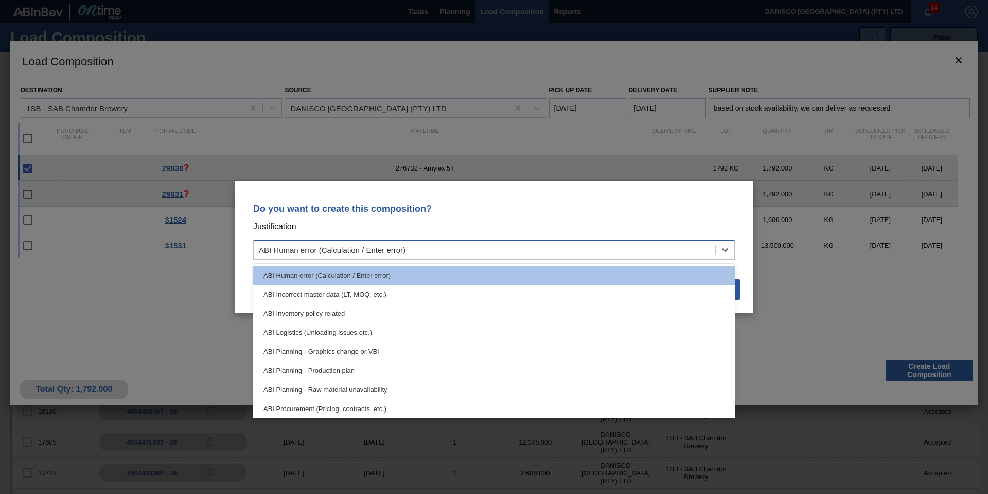
click at [398, 253] on div "ABI Human error (Calculation / Enter error)" at bounding box center [332, 249] width 147 height 9
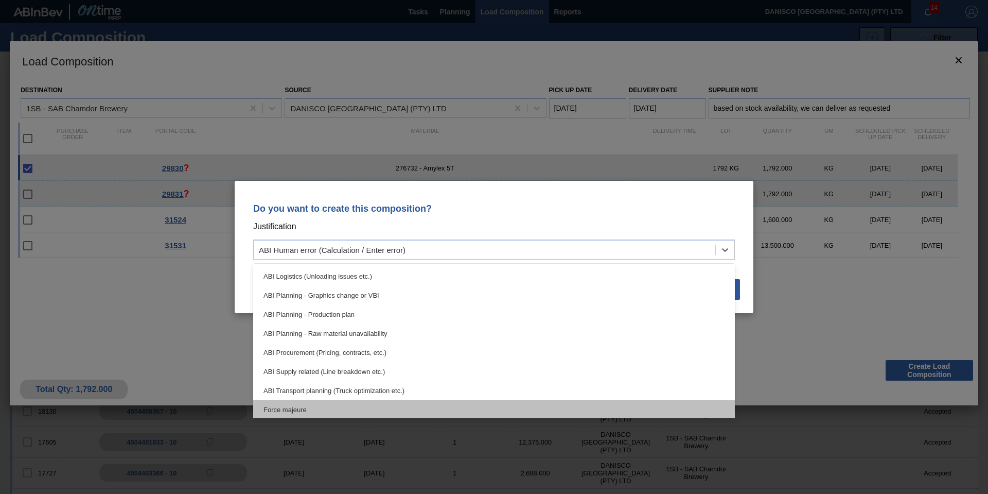
scroll to position [103, 0]
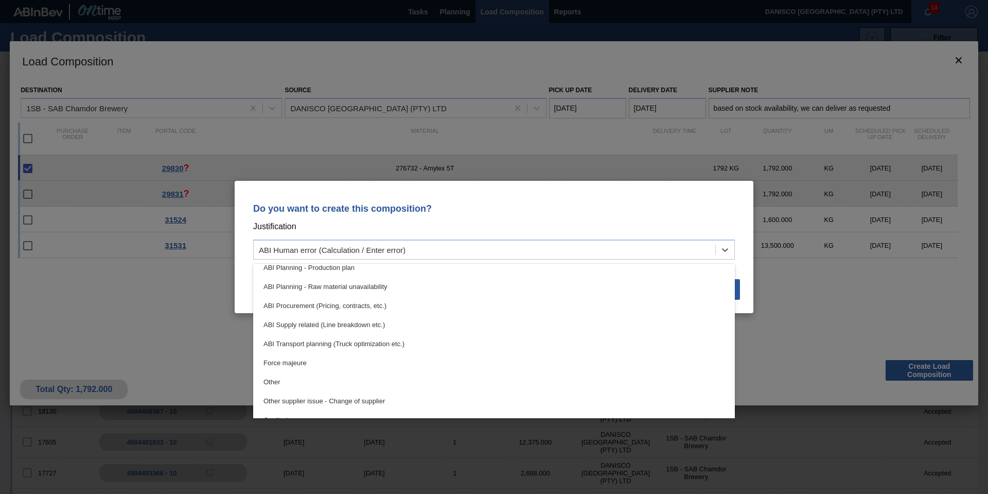
drag, startPoint x: 340, startPoint y: 376, endPoint x: 343, endPoint y: 370, distance: 6.7
click at [340, 376] on div "Other" at bounding box center [494, 381] width 482 height 19
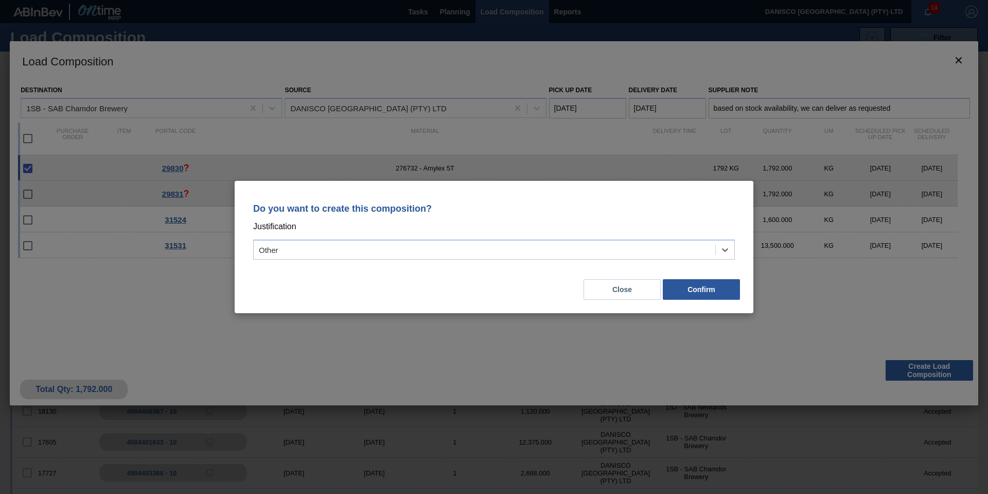
click at [429, 281] on div "Close Confirm" at bounding box center [494, 283] width 494 height 35
click at [718, 291] on button "Confirm" at bounding box center [701, 289] width 77 height 21
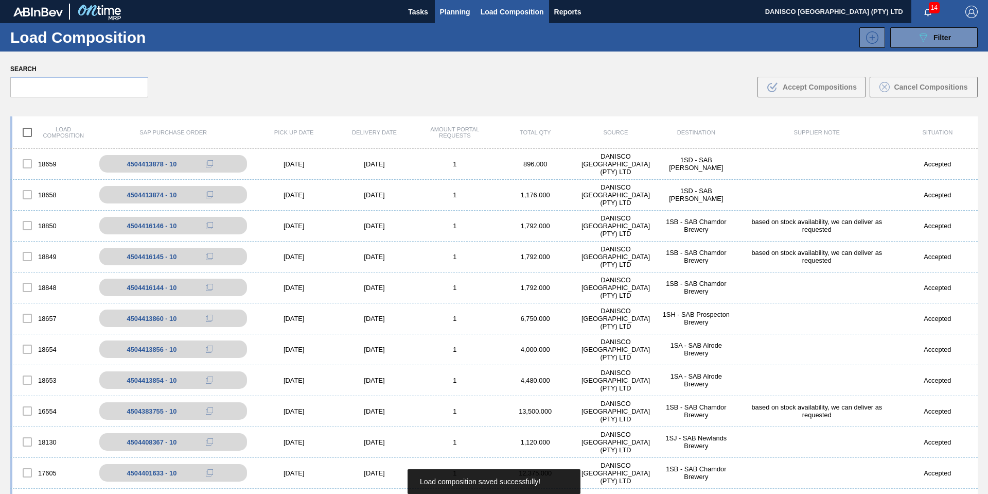
click at [450, 15] on span "Planning" at bounding box center [455, 12] width 30 height 12
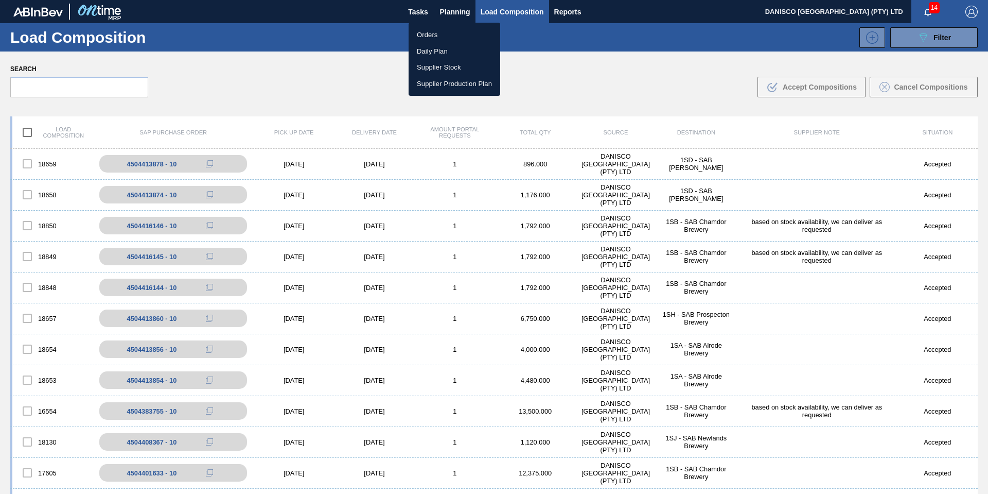
click at [429, 33] on li "Orders" at bounding box center [455, 35] width 92 height 16
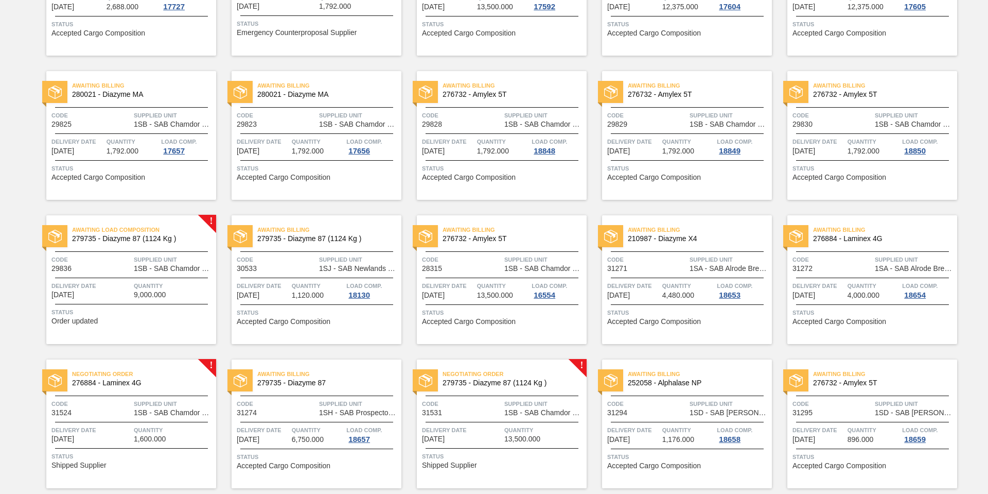
scroll to position [341, 0]
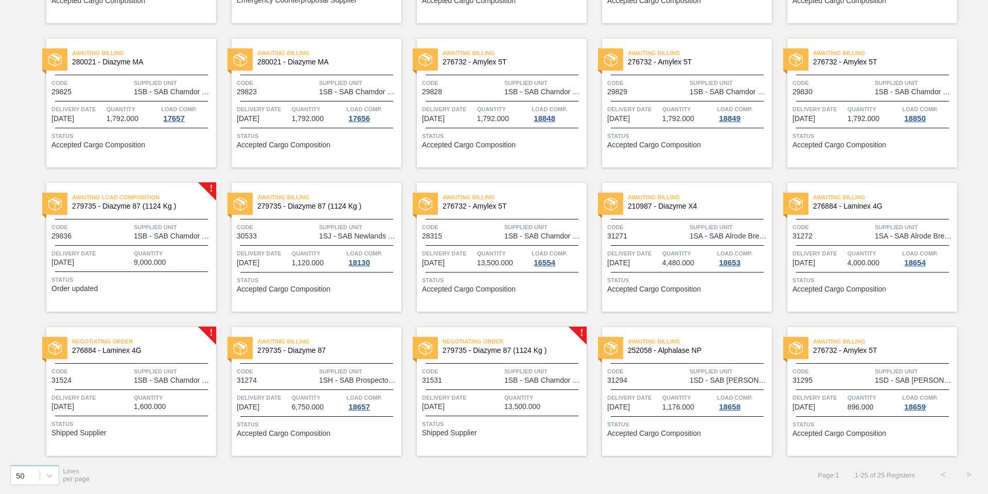
click at [840, 94] on div "Code 29830" at bounding box center [833, 87] width 80 height 18
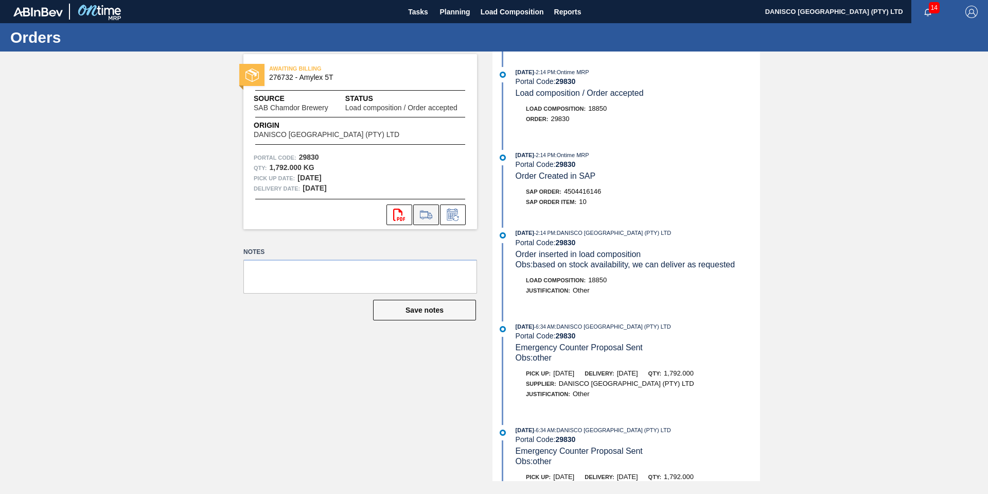
click at [427, 215] on icon at bounding box center [426, 214] width 16 height 12
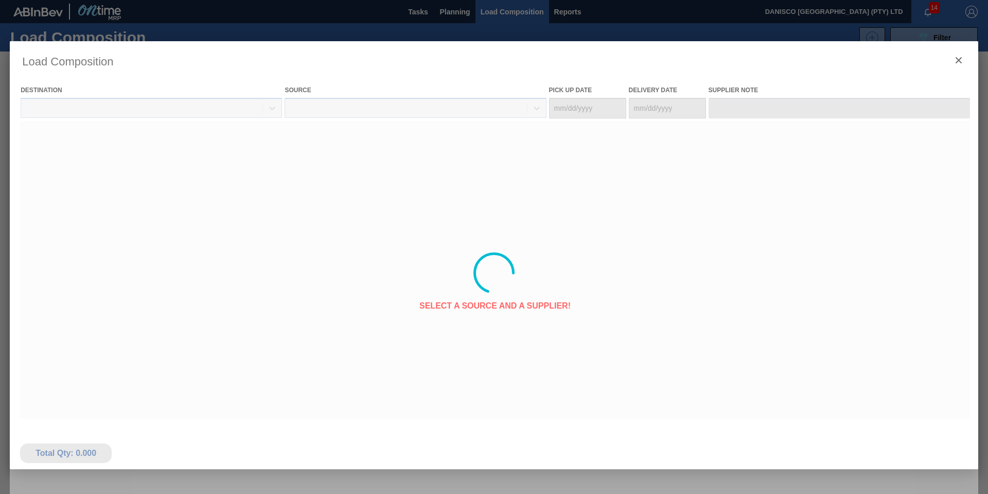
type Date "[DATE]"
type input "based on stock availability, we can deliver as requested"
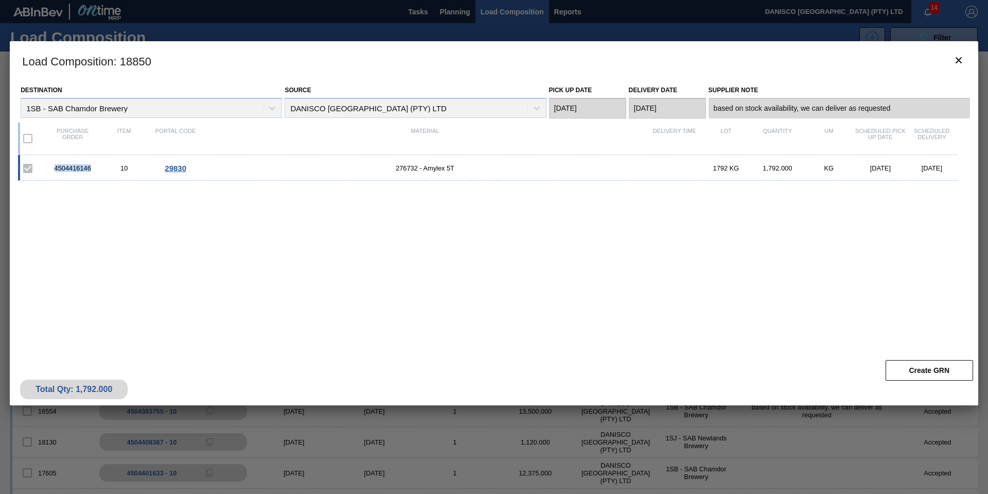
drag, startPoint x: 95, startPoint y: 168, endPoint x: 50, endPoint y: 166, distance: 44.8
click at [50, 166] on div "4504416146" at bounding box center [72, 168] width 51 height 8
copy div "4504416146"
click at [954, 60] on icon "botão de ícone" at bounding box center [959, 60] width 12 height 12
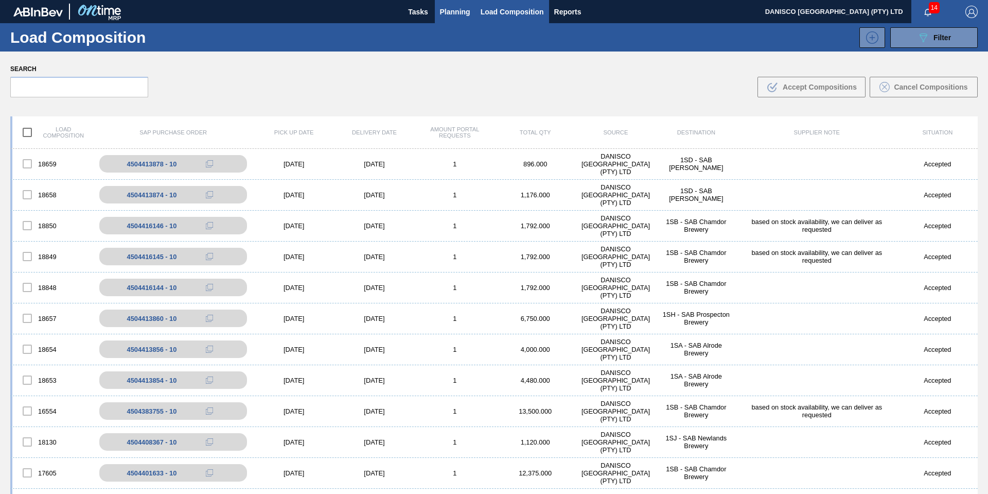
click at [449, 1] on button "Planning" at bounding box center [455, 11] width 41 height 23
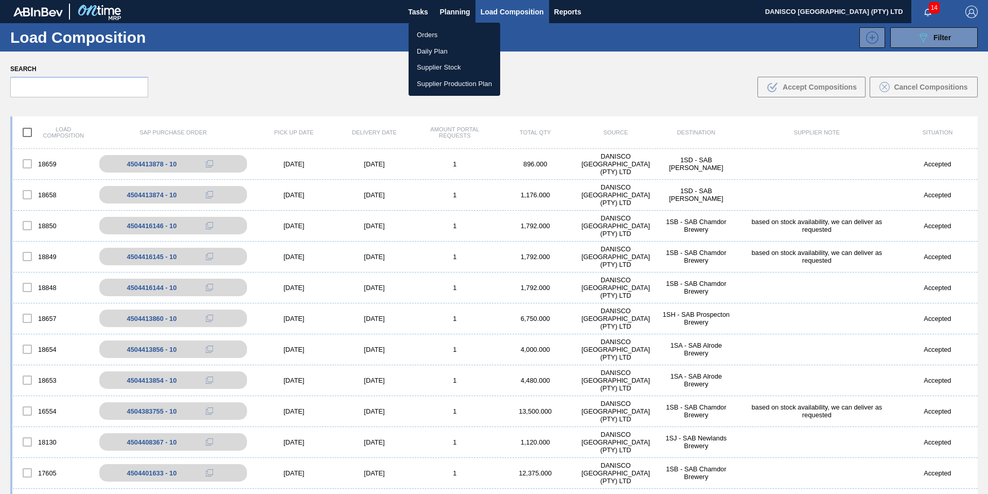
click at [430, 32] on li "Orders" at bounding box center [455, 35] width 92 height 16
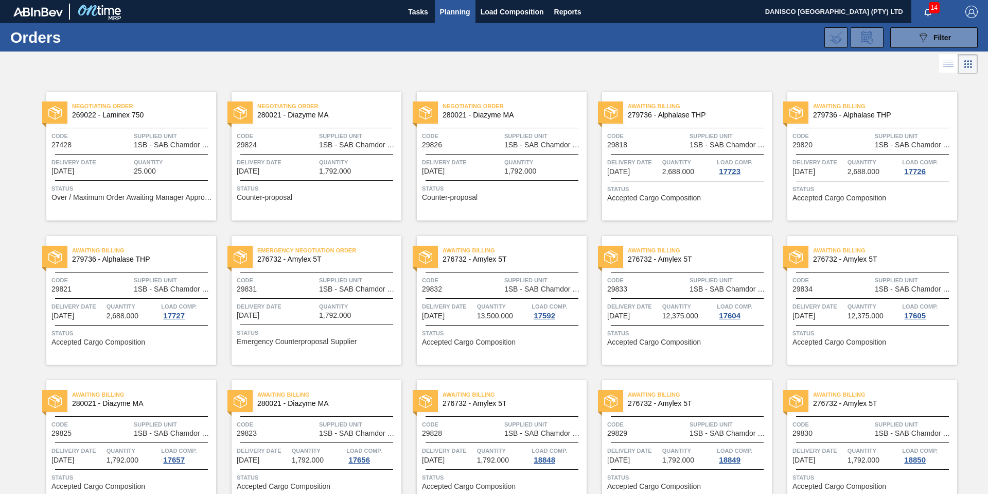
click at [303, 276] on span "Code" at bounding box center [277, 280] width 80 height 10
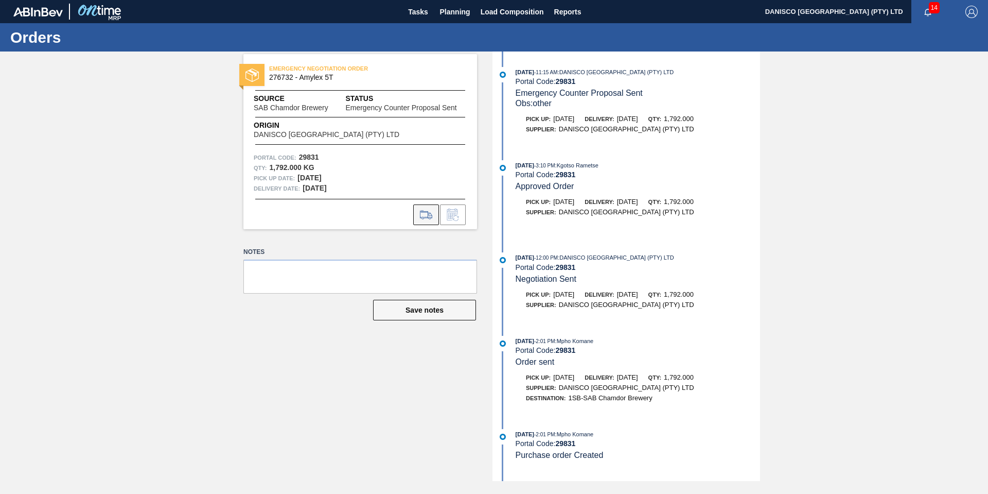
click at [423, 212] on icon at bounding box center [426, 214] width 12 height 8
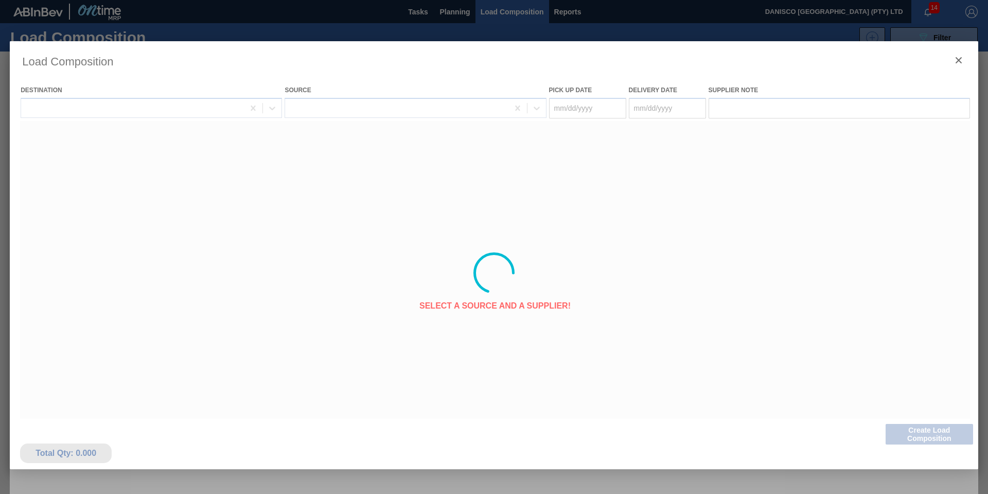
type Date "[DATE]"
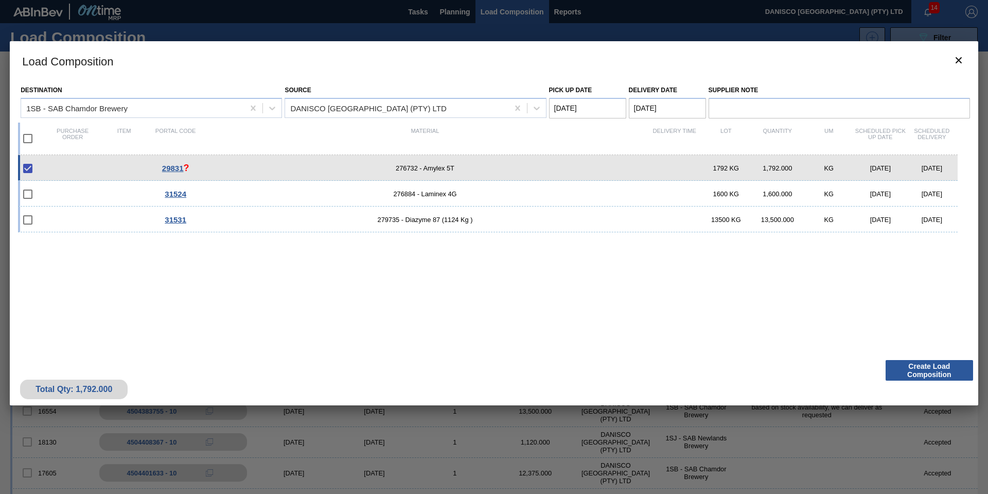
click at [669, 109] on Date "[DATE]" at bounding box center [667, 108] width 77 height 21
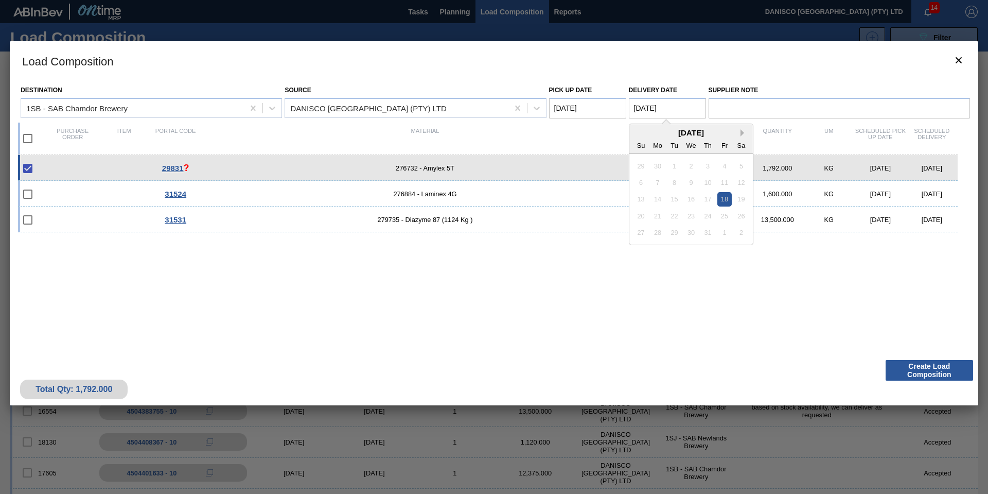
click at [741, 135] on button "Next Month" at bounding box center [744, 132] width 7 height 7
click at [710, 180] on div "11" at bounding box center [708, 182] width 14 height 14
type Date "[DATE]"
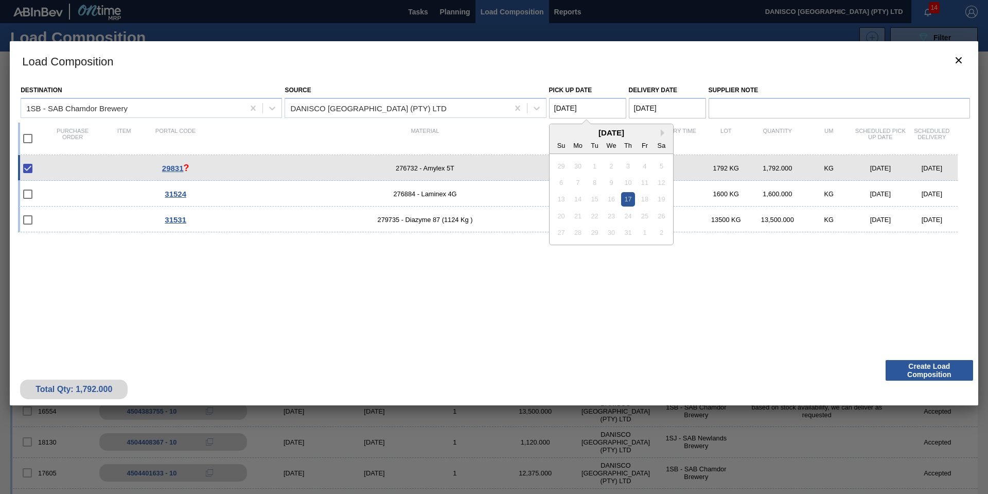
click at [612, 105] on Date "[DATE]" at bounding box center [587, 108] width 77 height 21
click at [660, 133] on div "[DATE]" at bounding box center [612, 132] width 124 height 9
click at [662, 133] on button "Next Month" at bounding box center [664, 132] width 7 height 7
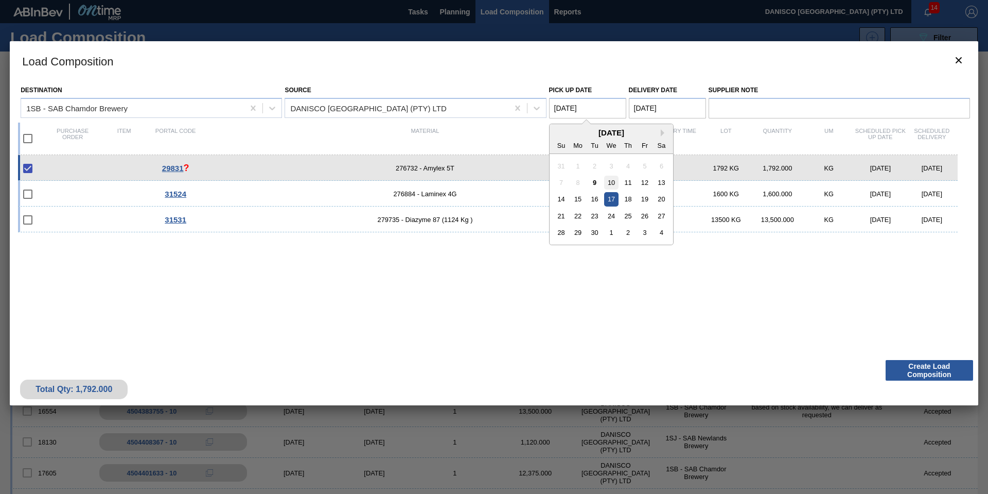
click at [613, 179] on div "10" at bounding box center [611, 182] width 14 height 14
type Date "[DATE]"
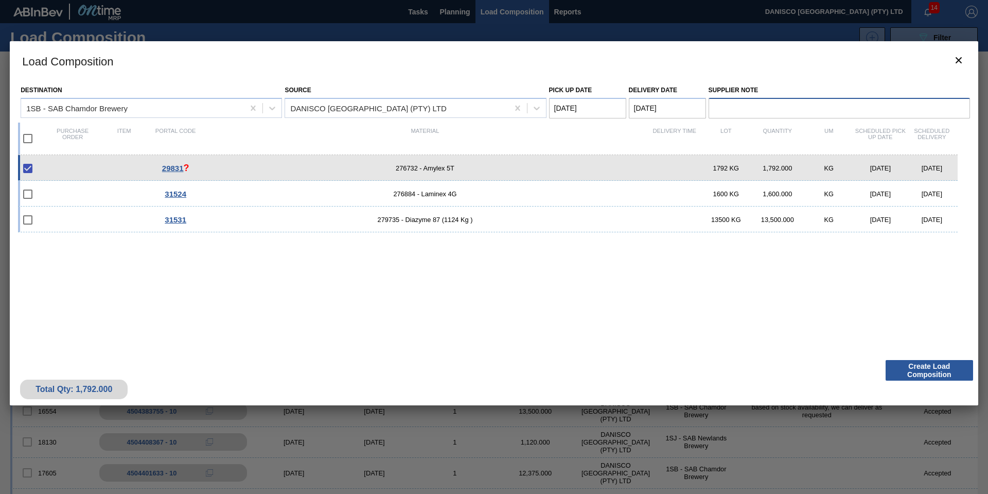
click at [747, 103] on input "Supplier Note" at bounding box center [839, 108] width 261 height 21
type input "based on stock availability, we can deliver as requested"
click at [817, 67] on h3 "Load Composition" at bounding box center [494, 60] width 969 height 39
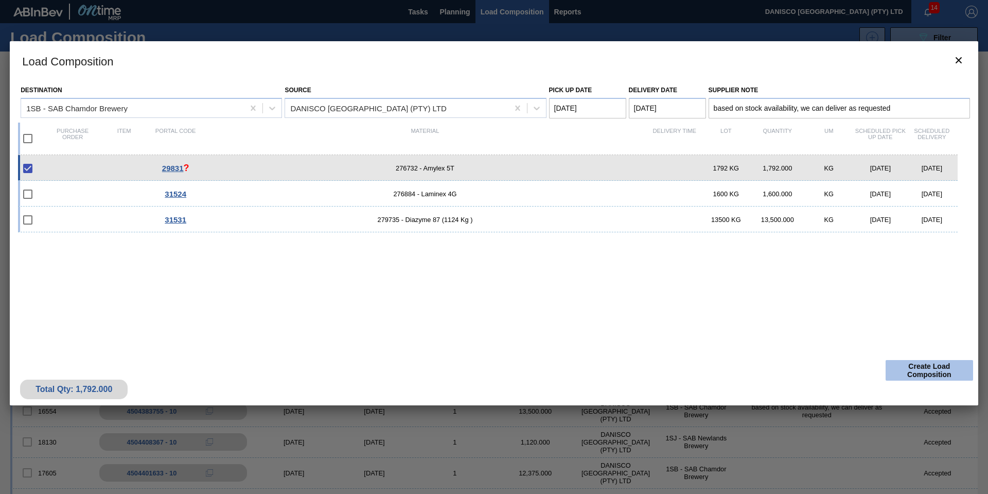
click at [919, 372] on button "Create Load Composition" at bounding box center [929, 370] width 87 height 21
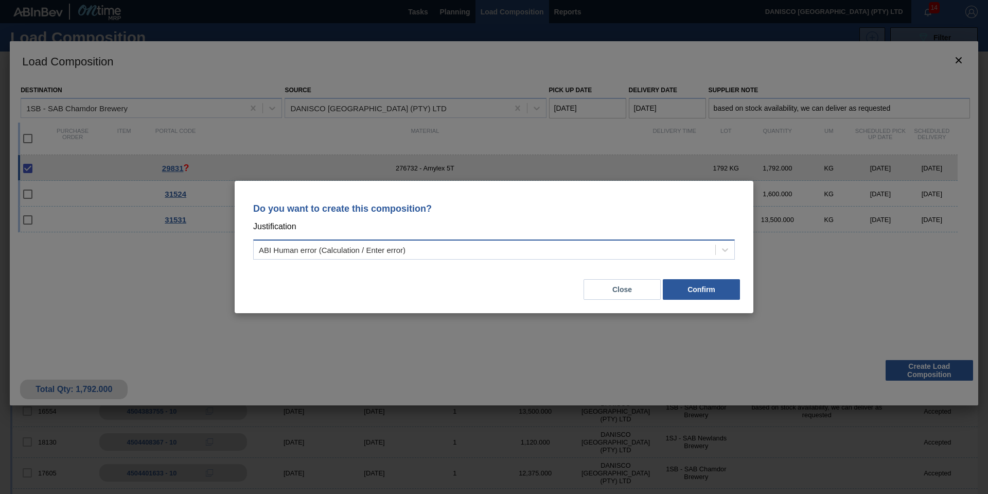
click at [383, 248] on div "ABI Human error (Calculation / Enter error)" at bounding box center [332, 249] width 147 height 9
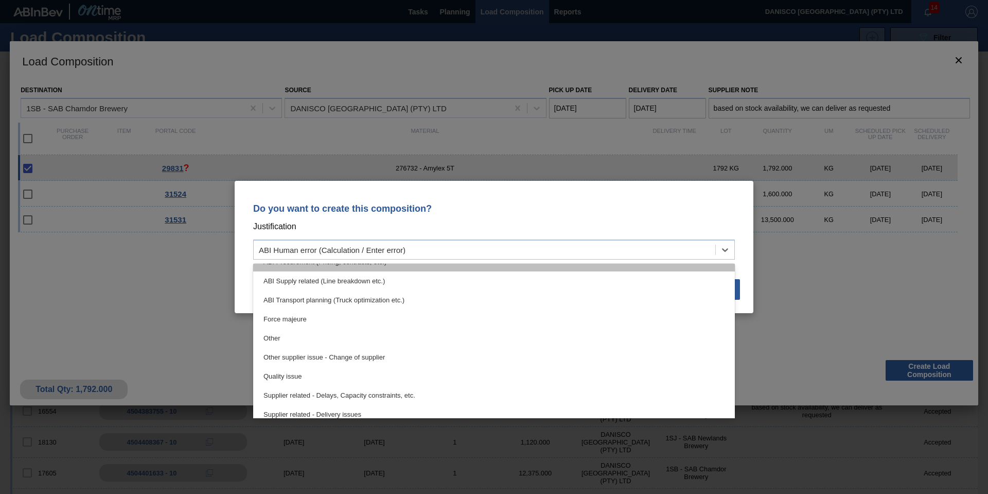
scroll to position [154, 0]
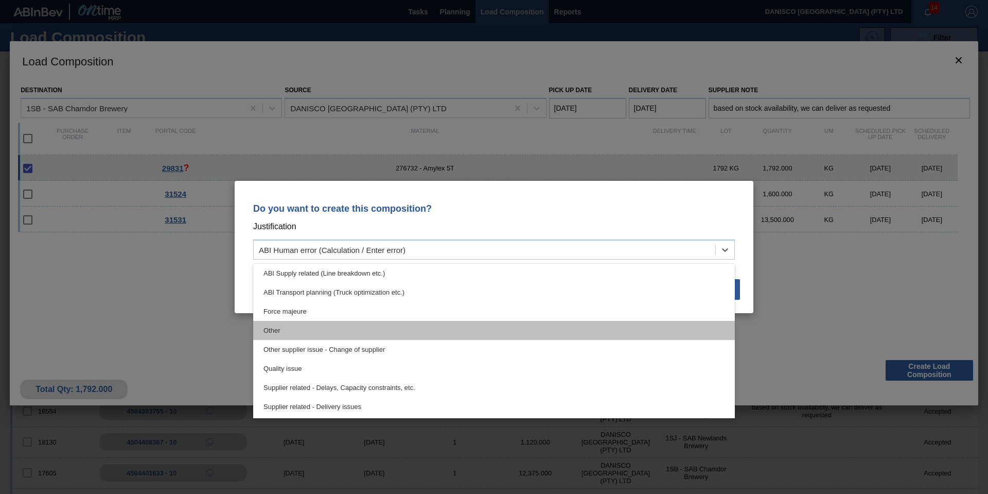
click at [335, 335] on div "Other" at bounding box center [494, 330] width 482 height 19
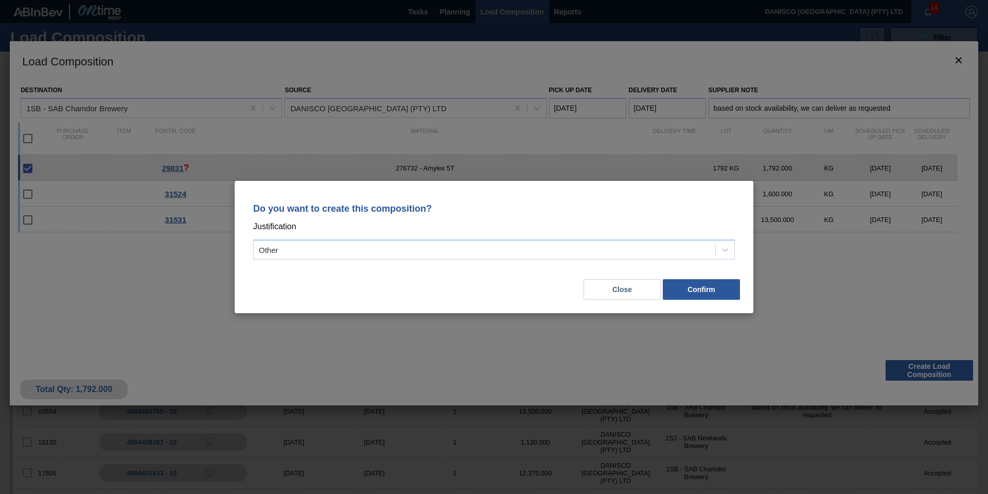
drag, startPoint x: 407, startPoint y: 277, endPoint x: 633, endPoint y: 324, distance: 231.3
click at [430, 285] on div "Close Confirm" at bounding box center [494, 283] width 494 height 35
click at [706, 287] on button "Confirm" at bounding box center [701, 289] width 77 height 21
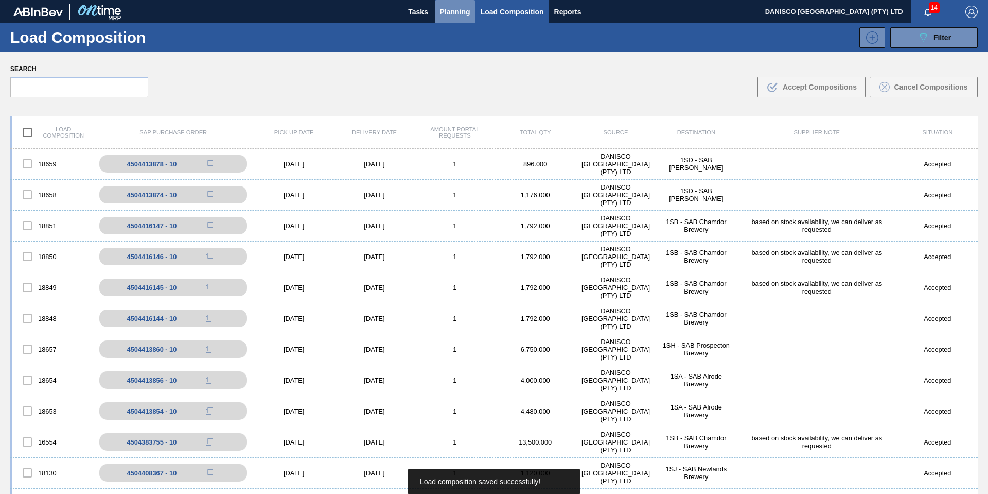
click at [450, 6] on span "Planning" at bounding box center [455, 12] width 30 height 12
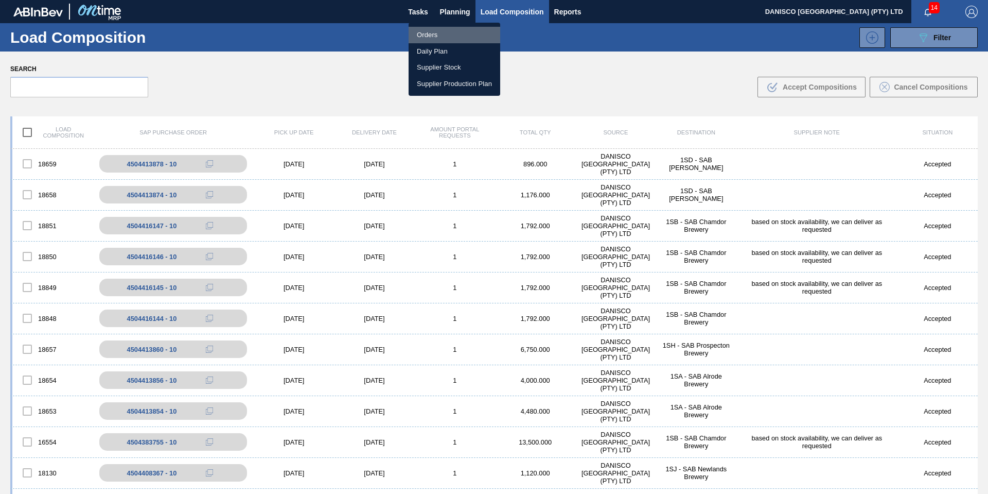
click at [431, 38] on li "Orders" at bounding box center [455, 35] width 92 height 16
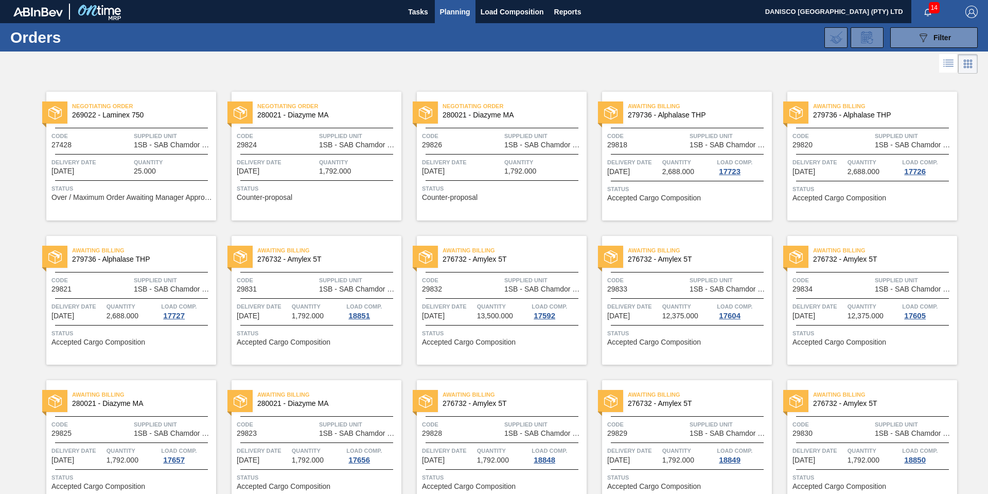
click at [309, 286] on div "Code 29831" at bounding box center [277, 284] width 80 height 18
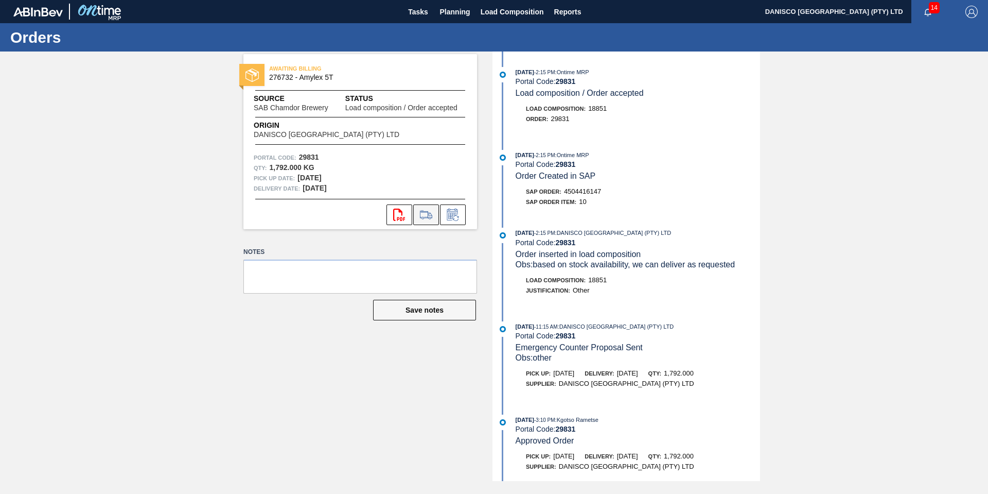
click at [423, 217] on icon at bounding box center [426, 214] width 16 height 12
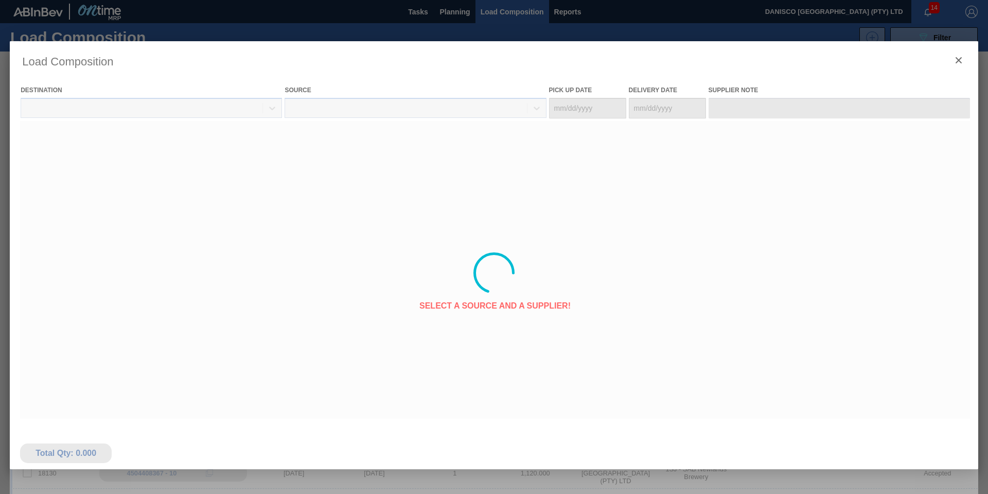
type Date "[DATE]"
type input "based on stock availability, we can deliver as requested"
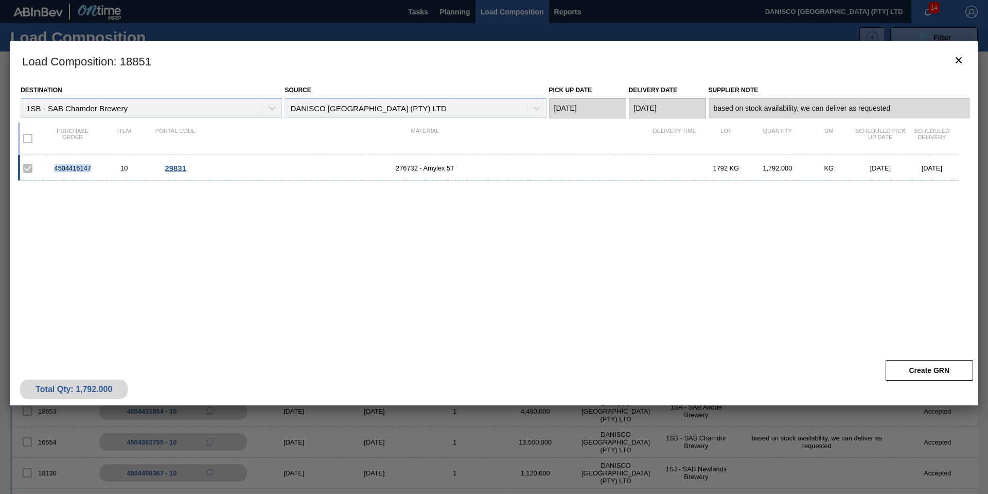
drag, startPoint x: 97, startPoint y: 166, endPoint x: 75, endPoint y: 167, distance: 22.2
click at [47, 166] on div "4504416147" at bounding box center [72, 168] width 51 height 8
copy div "4504416147"
